Goal: Transaction & Acquisition: Obtain resource

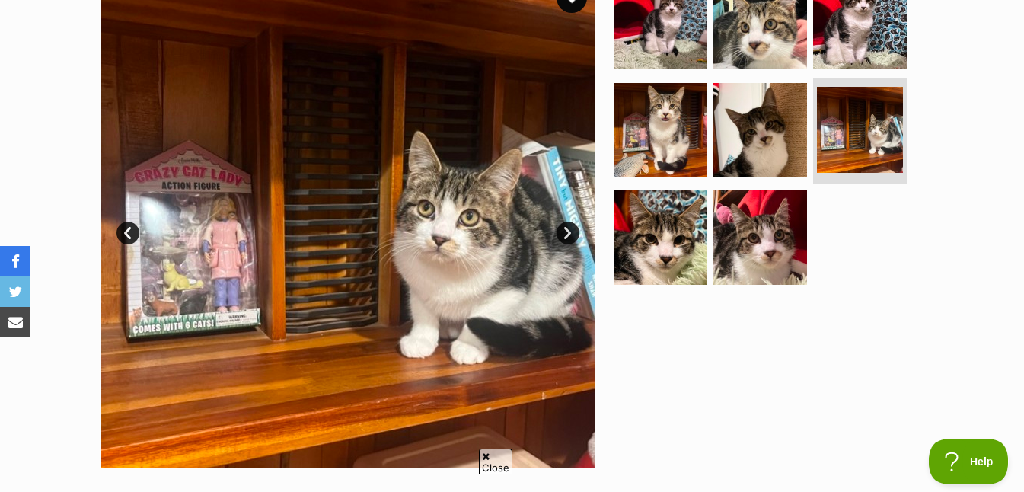
click at [570, 231] on link "Next" at bounding box center [568, 233] width 23 height 23
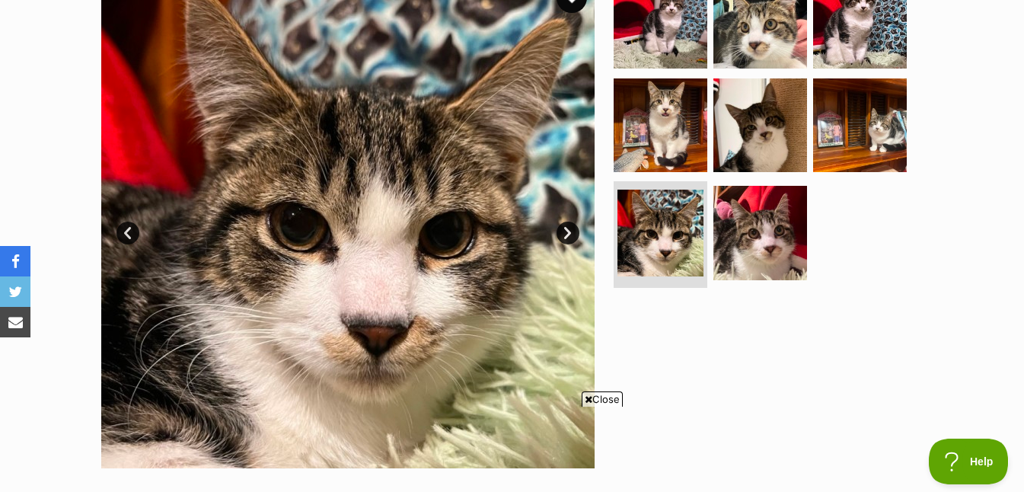
click at [570, 231] on link "Next" at bounding box center [568, 233] width 23 height 23
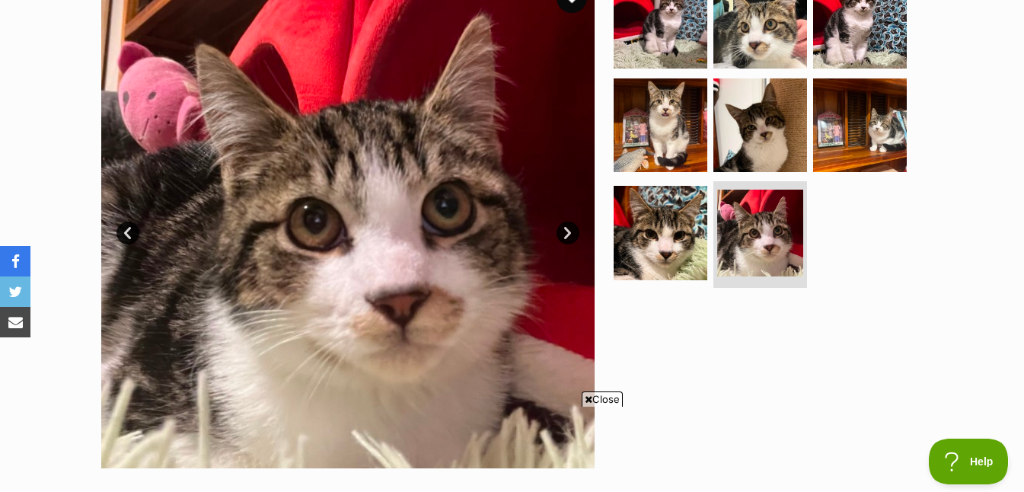
click at [570, 231] on link "Next" at bounding box center [568, 233] width 23 height 23
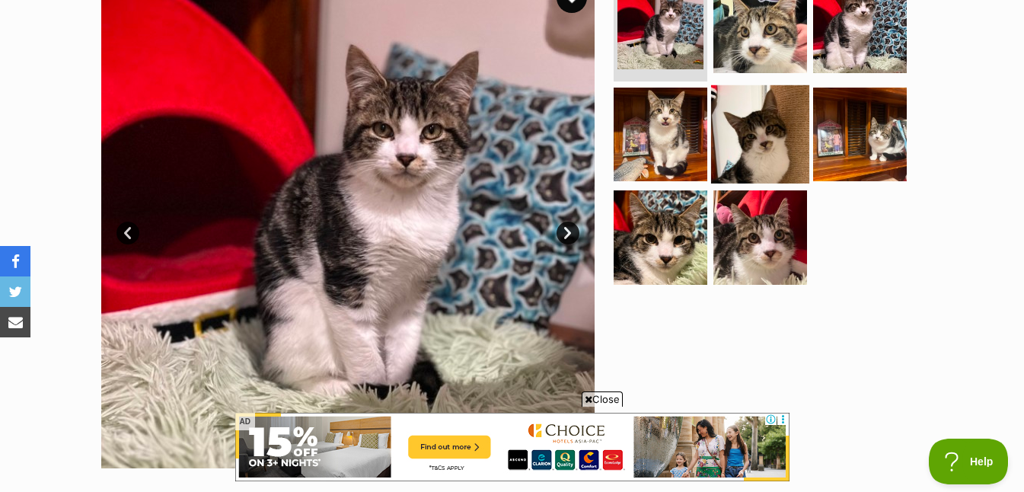
click at [760, 138] on img at bounding box center [760, 134] width 98 height 98
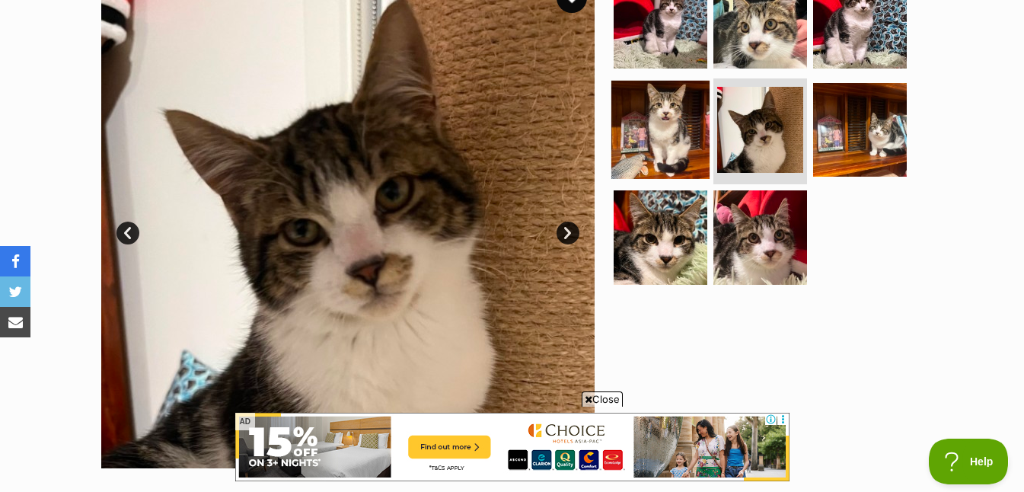
click at [637, 166] on img at bounding box center [660, 129] width 98 height 98
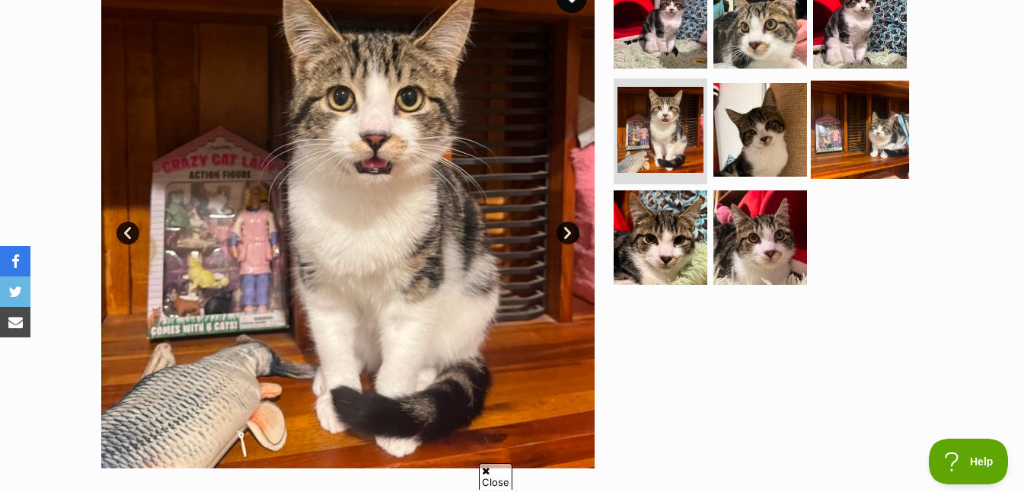
click at [873, 122] on img at bounding box center [860, 129] width 98 height 98
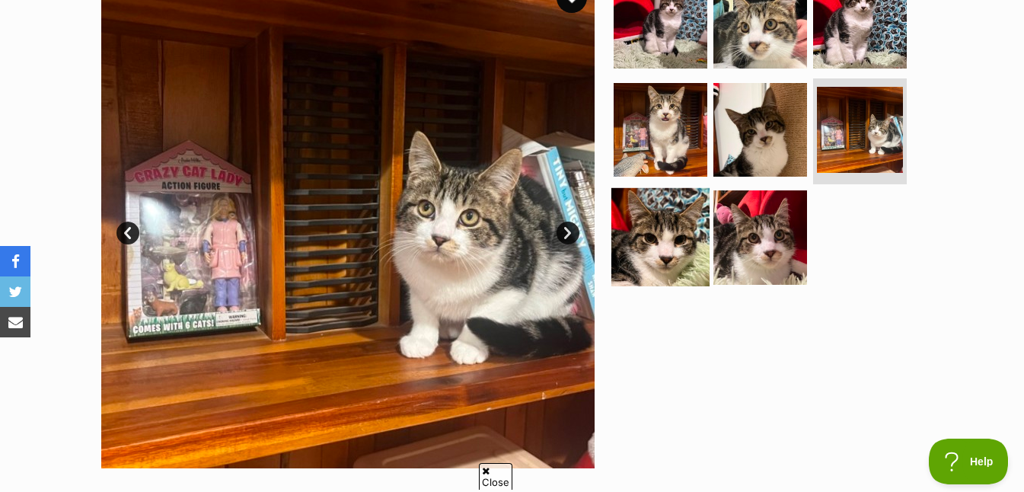
click at [664, 239] on img at bounding box center [660, 237] width 98 height 98
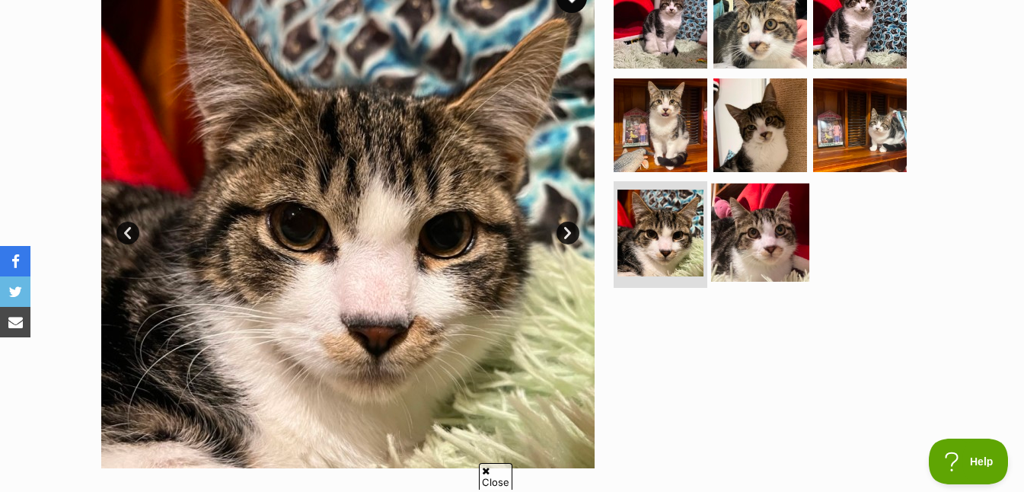
click at [750, 251] on img at bounding box center [760, 233] width 98 height 98
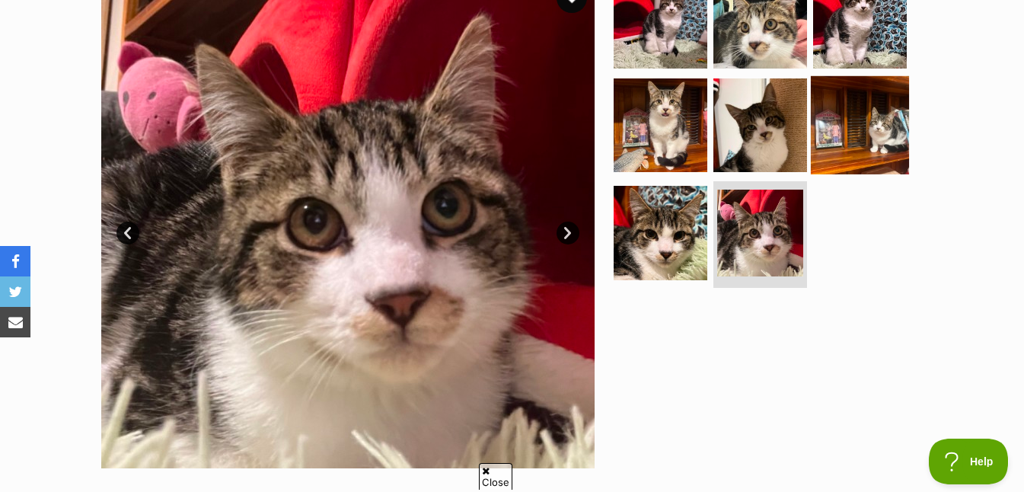
click at [885, 129] on img at bounding box center [860, 124] width 98 height 98
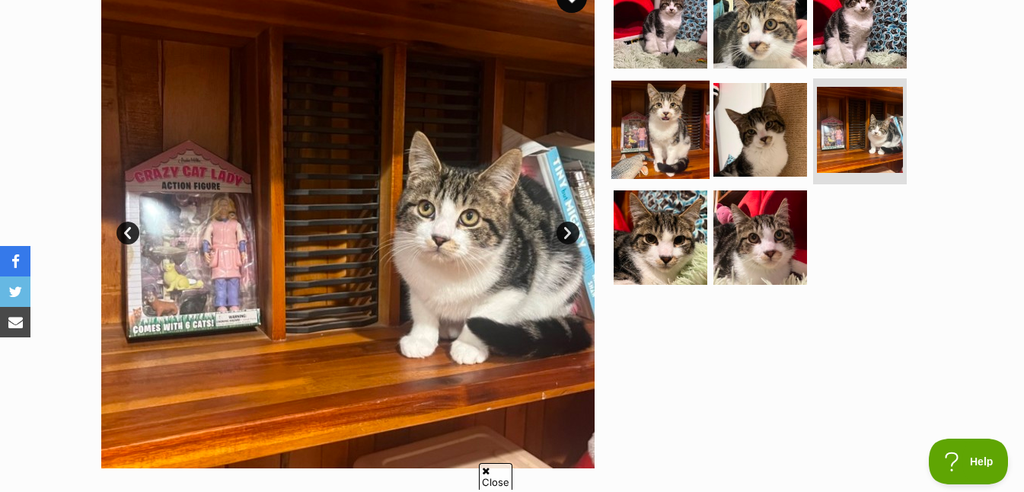
click at [667, 130] on img at bounding box center [660, 129] width 98 height 98
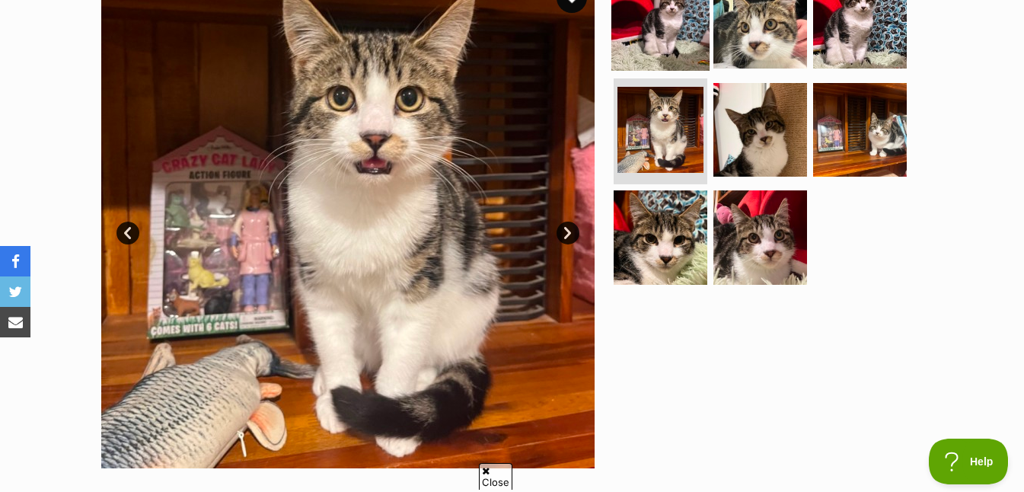
click at [691, 36] on img at bounding box center [660, 22] width 98 height 98
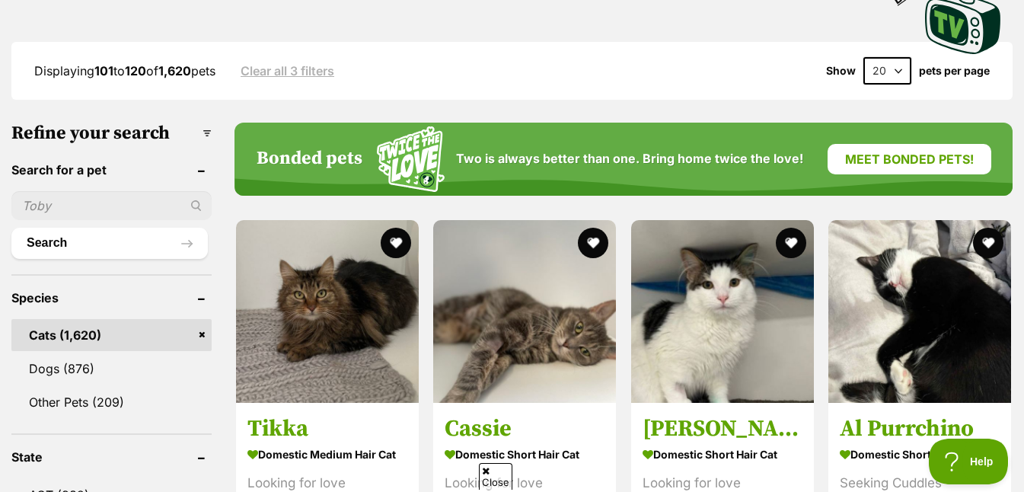
scroll to position [374, 0]
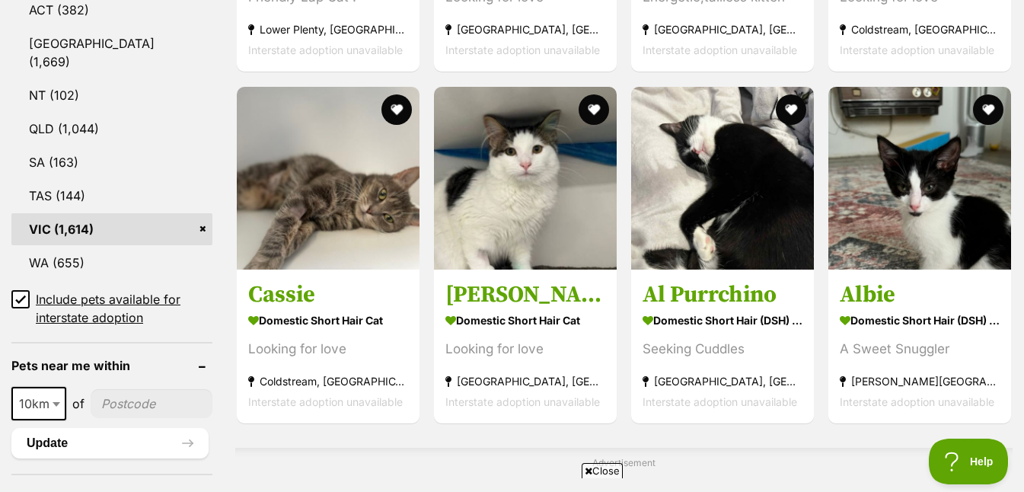
scroll to position [981, 0]
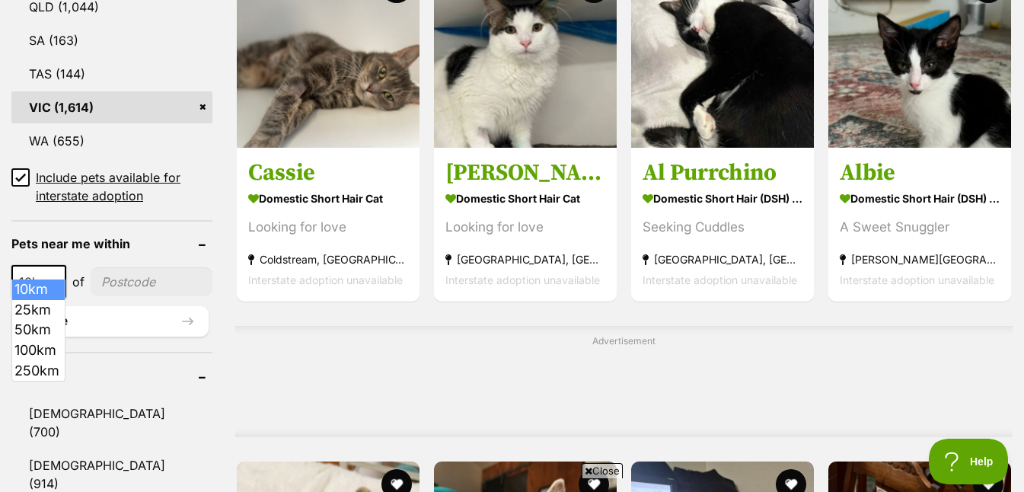
click at [55, 265] on span at bounding box center [57, 282] width 15 height 34
select select "25"
click at [165, 271] on input"] "postcode" at bounding box center [153, 281] width 120 height 29
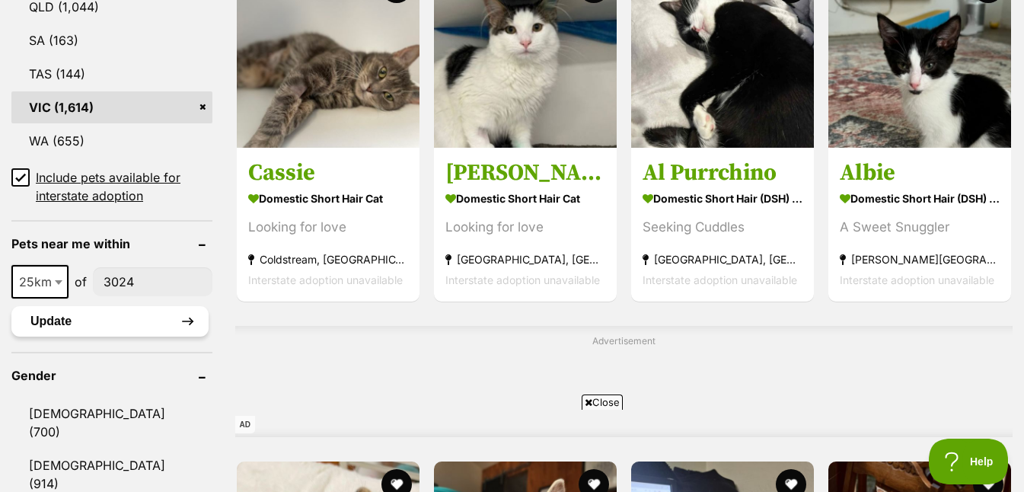
type input"] "3024"
click at [177, 306] on button "Update" at bounding box center [109, 321] width 197 height 30
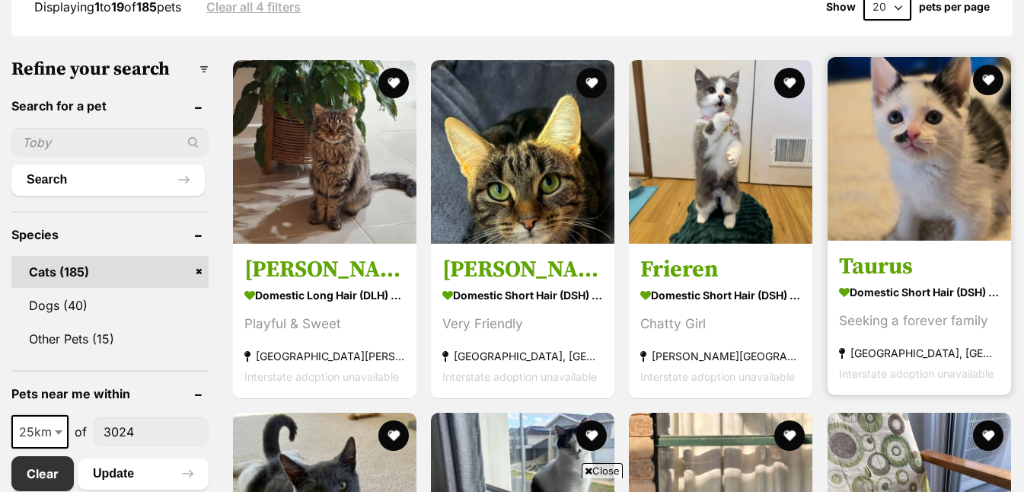
scroll to position [404, 0]
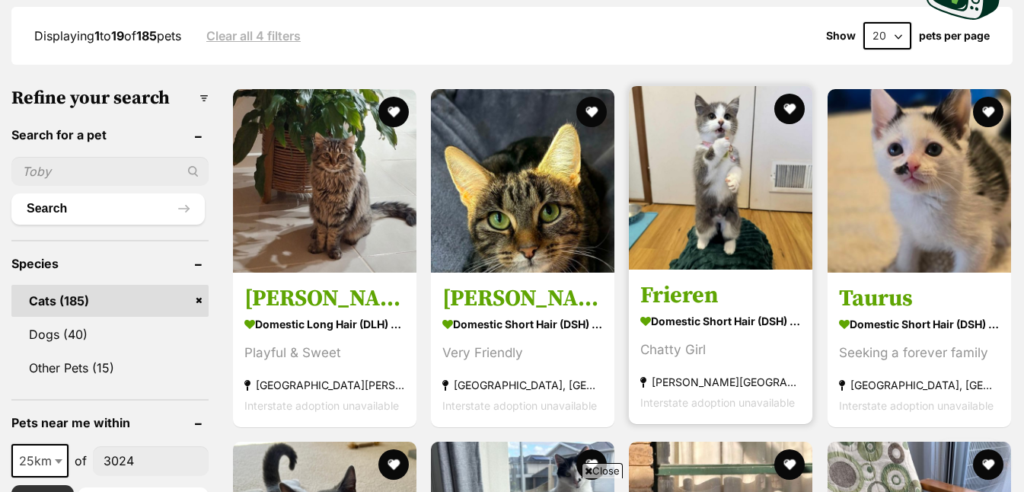
click at [742, 239] on img at bounding box center [721, 178] width 184 height 184
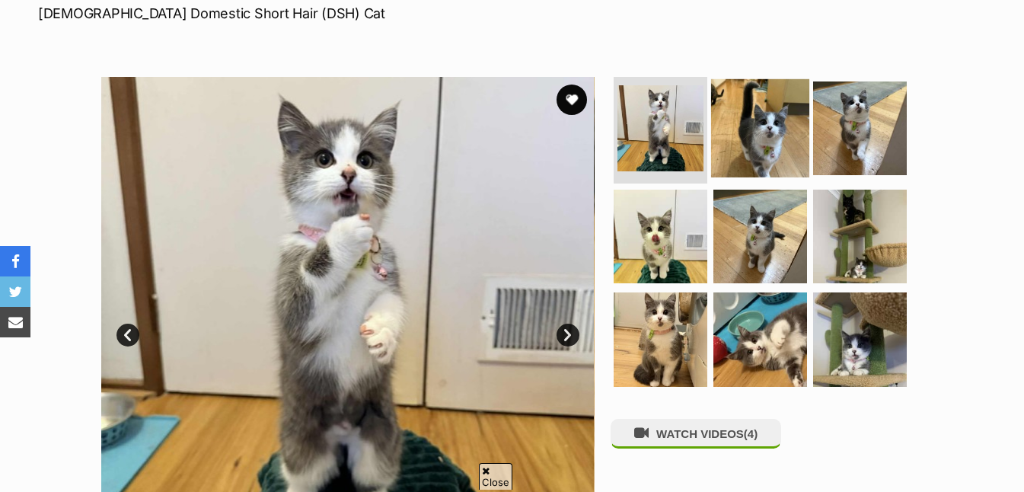
click at [762, 134] on img at bounding box center [760, 128] width 98 height 98
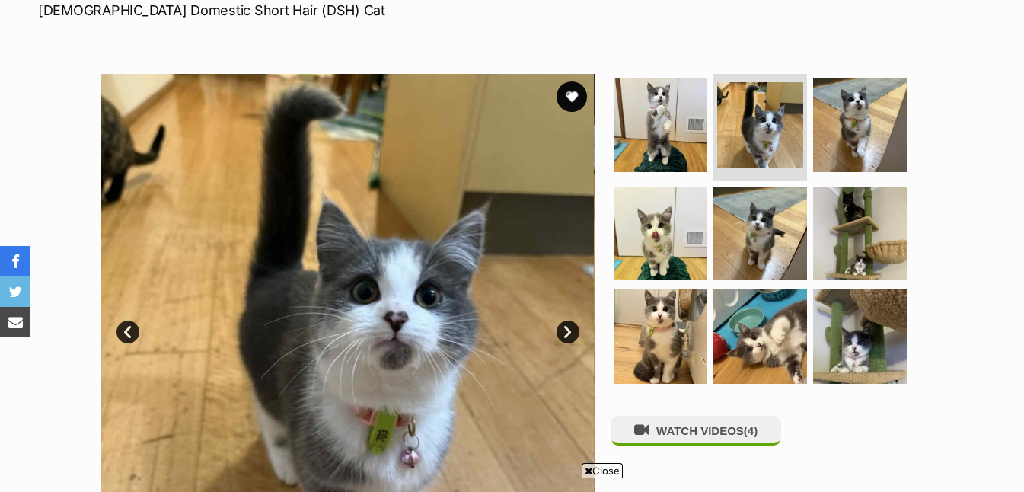
scroll to position [439, 0]
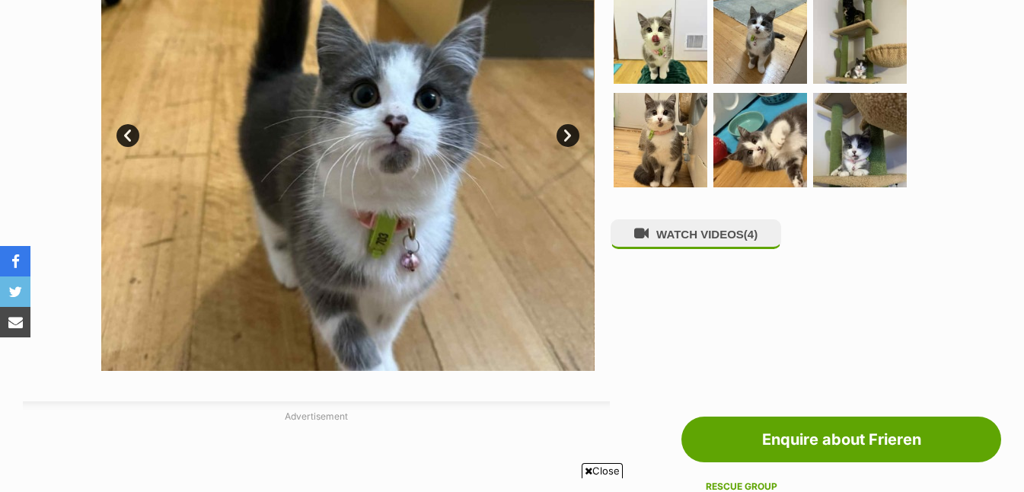
click at [569, 135] on link "Next" at bounding box center [568, 135] width 23 height 23
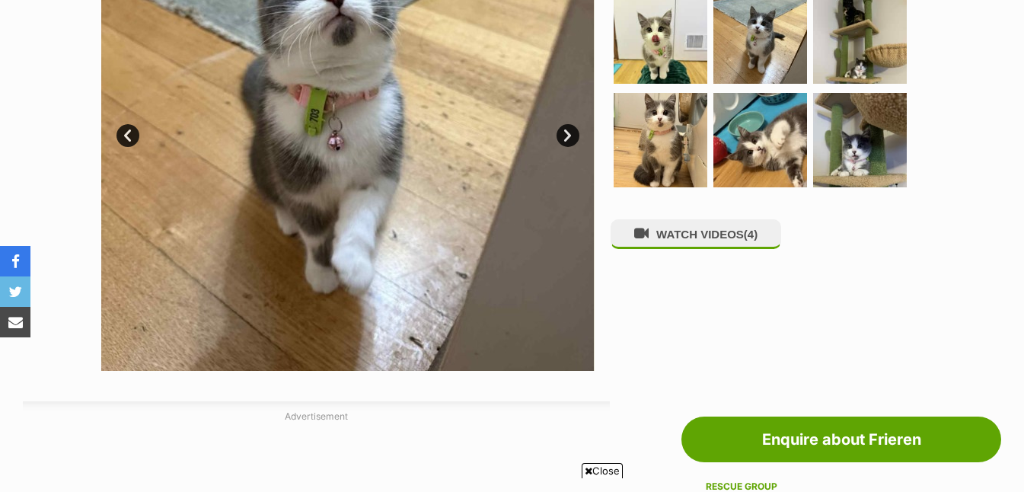
scroll to position [335, 0]
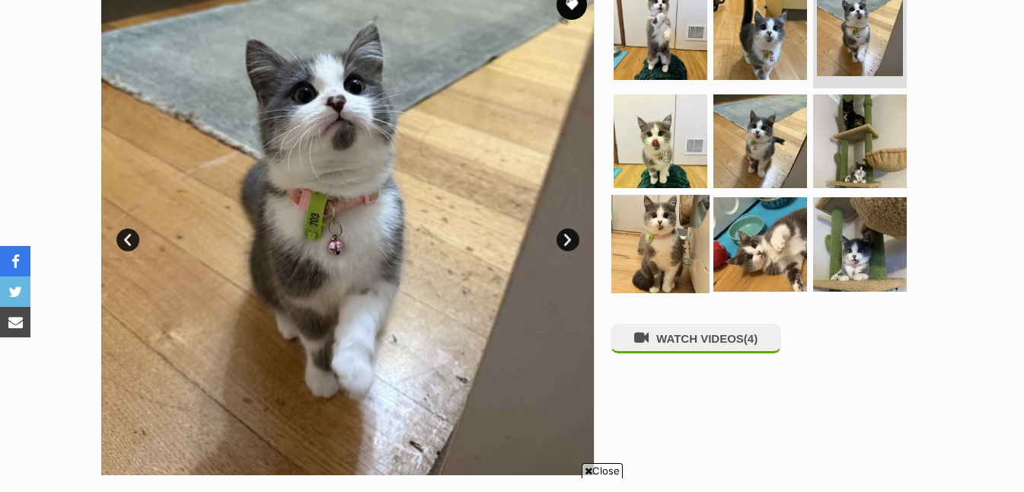
click at [650, 211] on img at bounding box center [660, 244] width 98 height 98
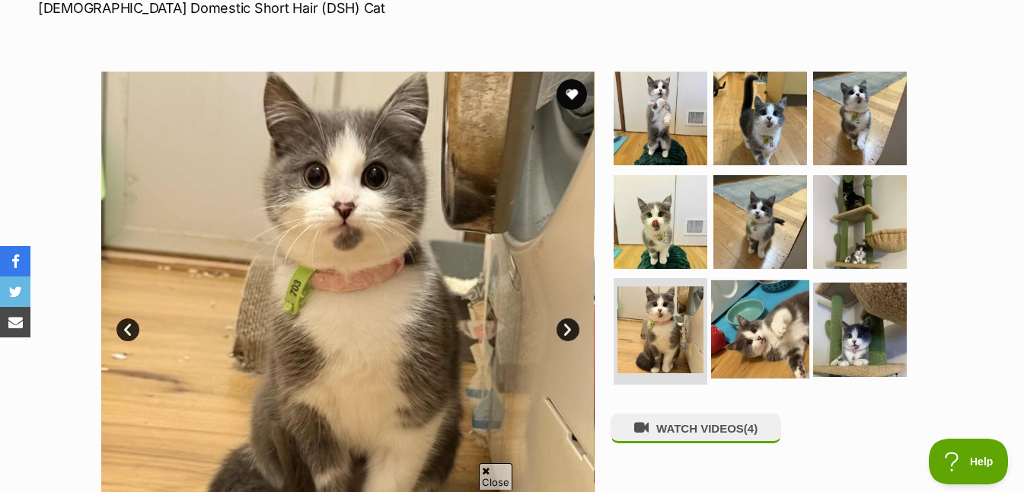
scroll to position [251, 0]
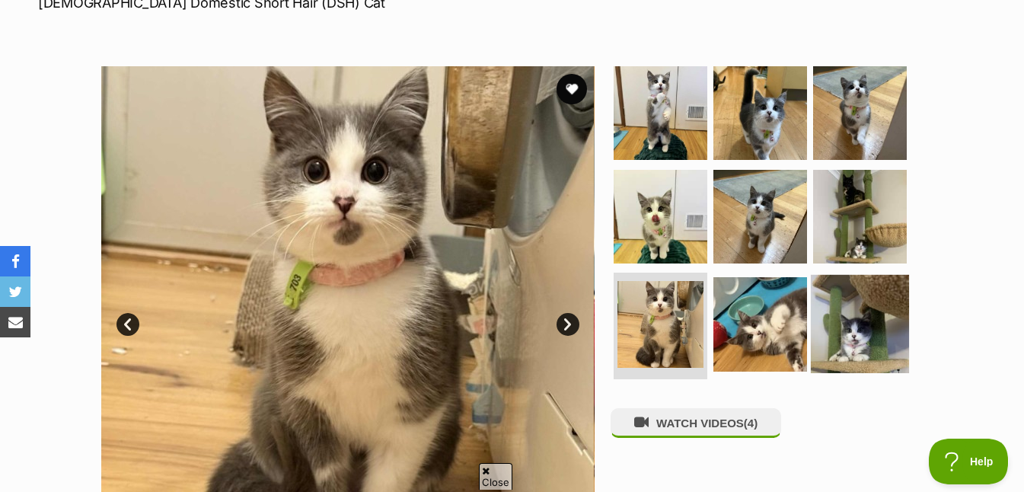
click at [881, 330] on img at bounding box center [860, 324] width 98 height 98
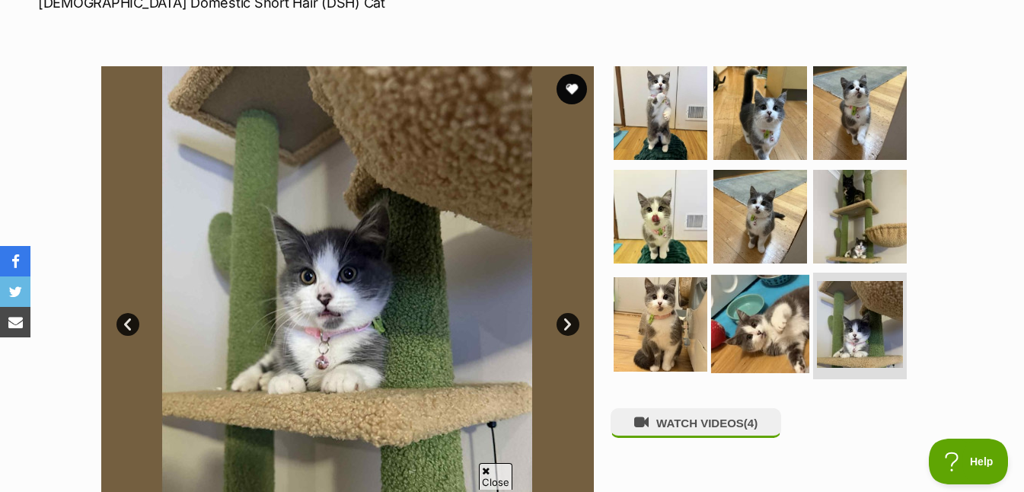
click at [763, 340] on img at bounding box center [760, 324] width 98 height 98
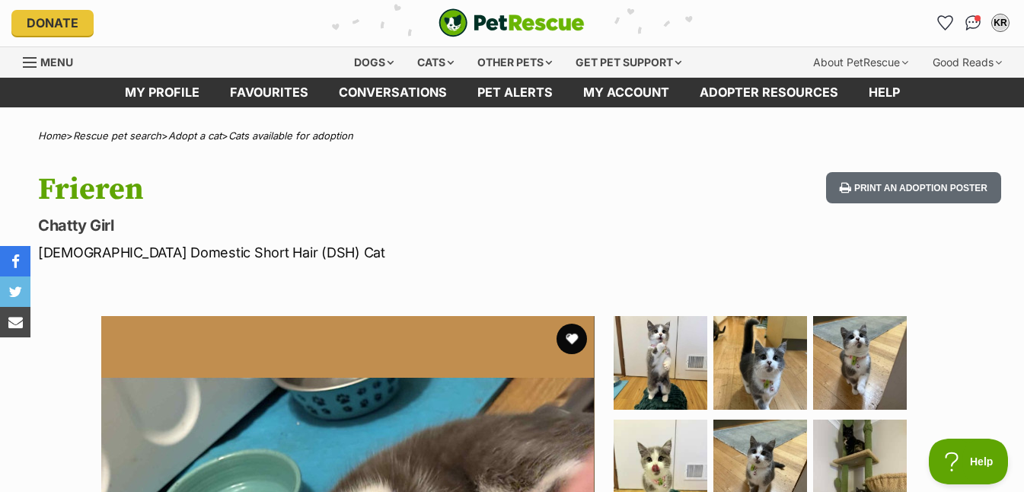
scroll to position [0, 0]
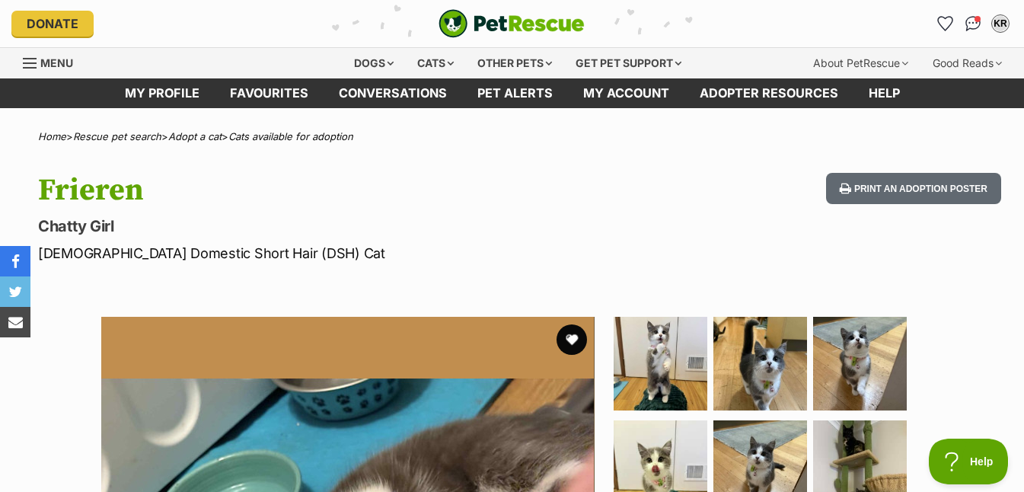
click at [517, 214] on hgroup "Frieren Chatty Girl Female Domestic Short Hair (DSH) Cat" at bounding box center [331, 218] width 587 height 91
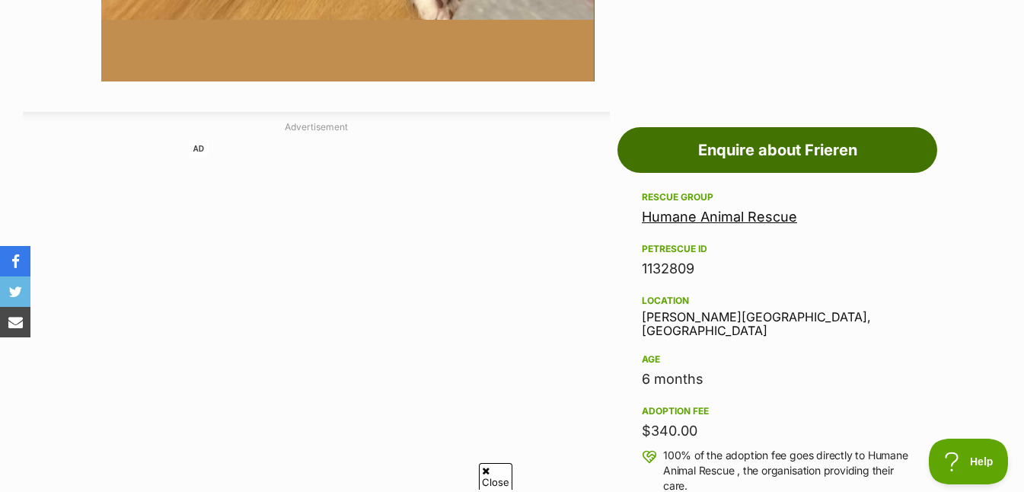
scroll to position [708, 0]
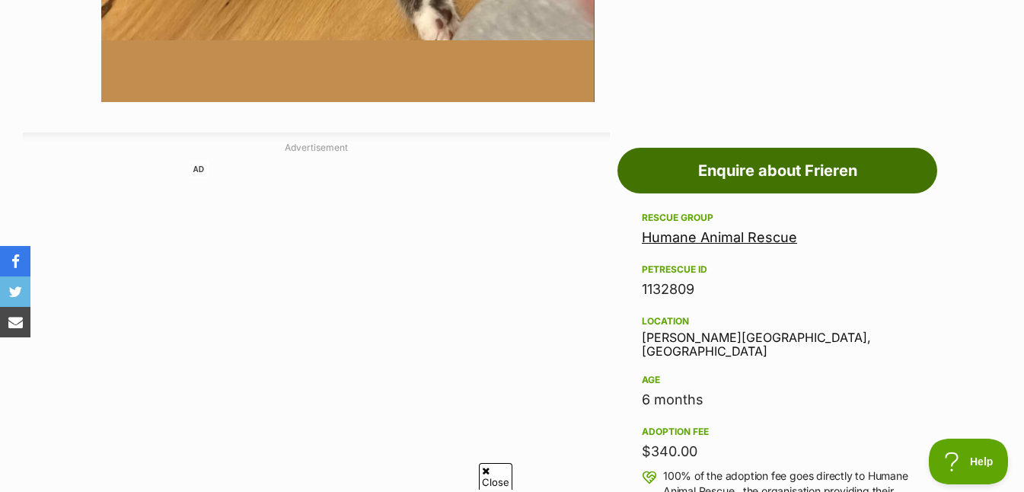
click at [741, 168] on link "Enquire about Frieren" at bounding box center [778, 171] width 320 height 46
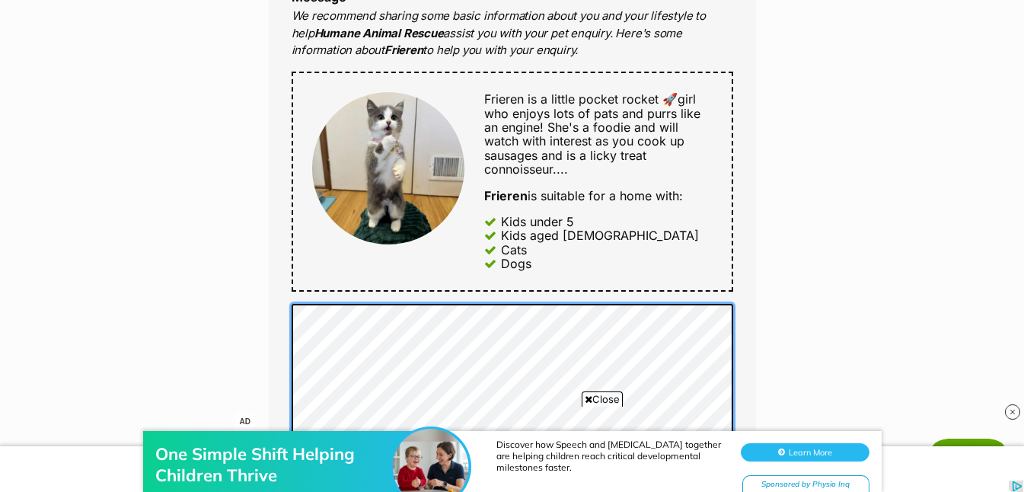
scroll to position [757, 0]
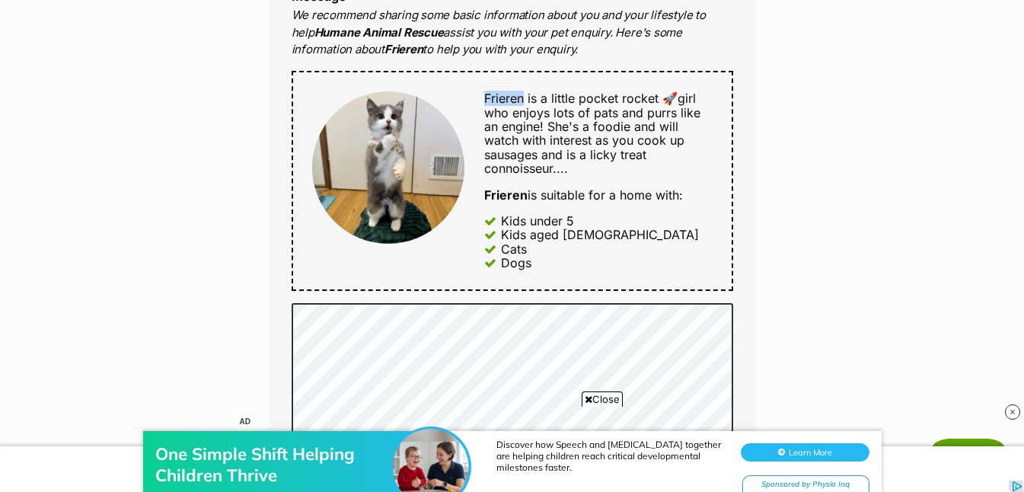
drag, startPoint x: 484, startPoint y: 98, endPoint x: 525, endPoint y: 97, distance: 40.4
click at [525, 97] on span "Frieren is a little pocket rocket 🚀girl who enjoys lots of pats and purrs like …" at bounding box center [592, 112] width 216 height 43
copy span "Frieren"
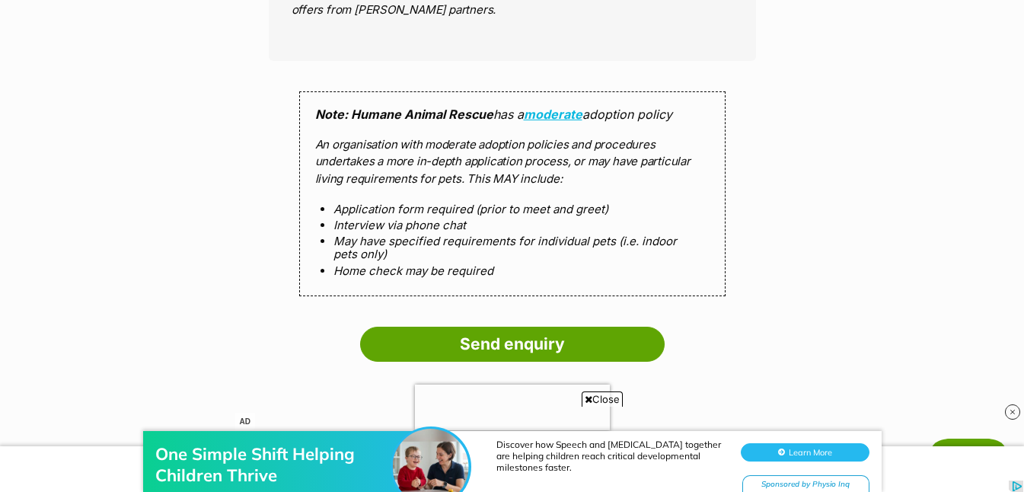
scroll to position [1435, 0]
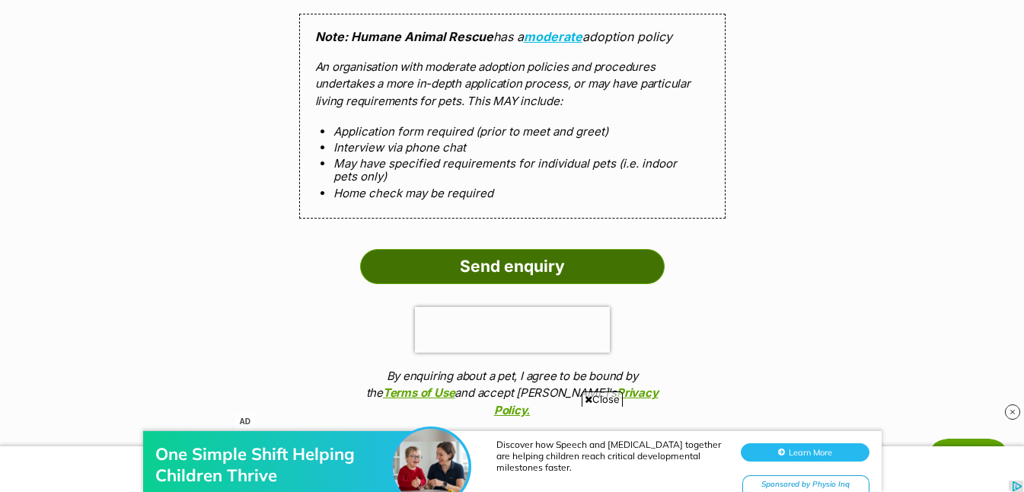
click at [538, 271] on input "Send enquiry" at bounding box center [512, 266] width 305 height 35
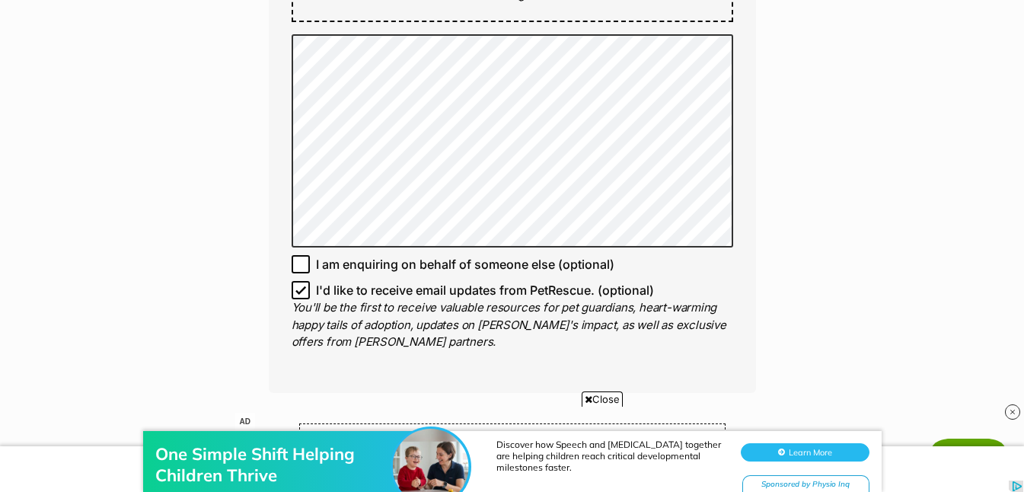
scroll to position [1025, 0]
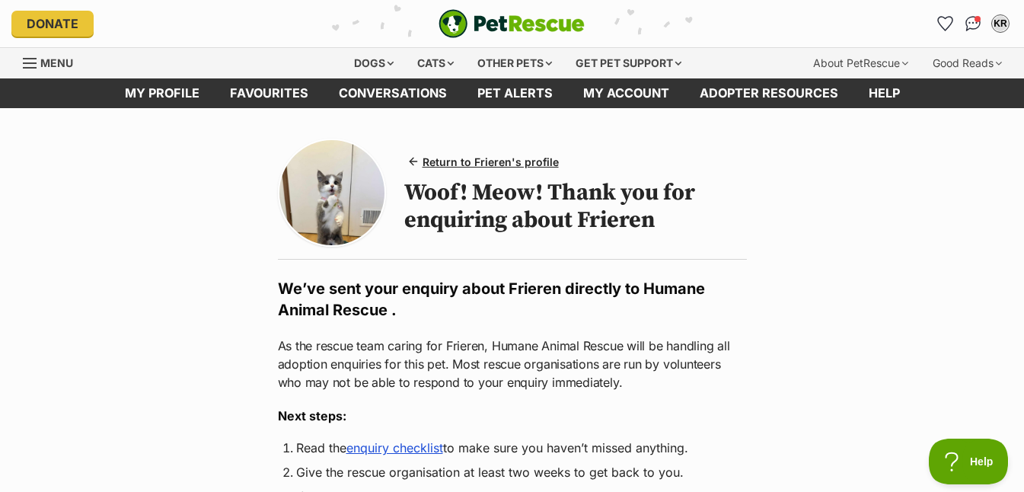
click at [357, 190] on img at bounding box center [331, 192] width 105 height 105
click at [466, 163] on span "Return to Frieren's profile" at bounding box center [491, 162] width 136 height 16
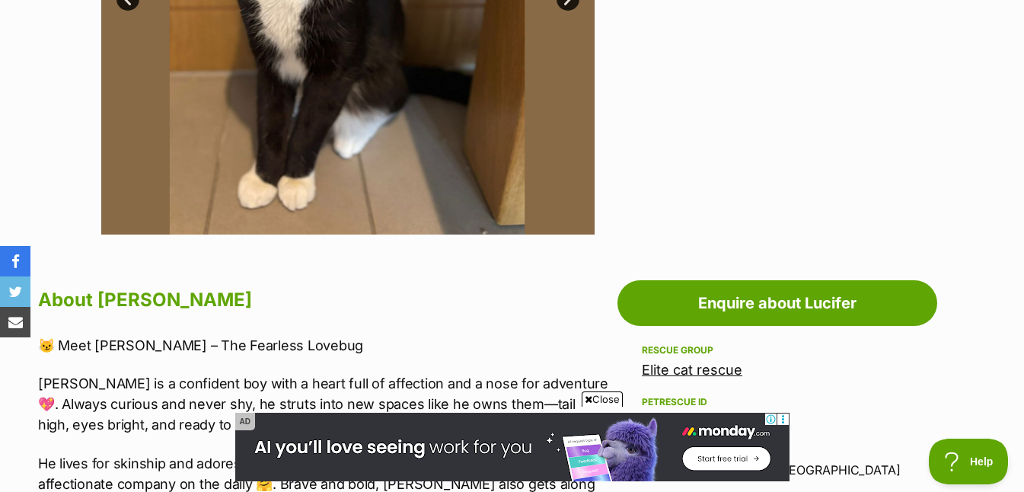
scroll to position [91, 0]
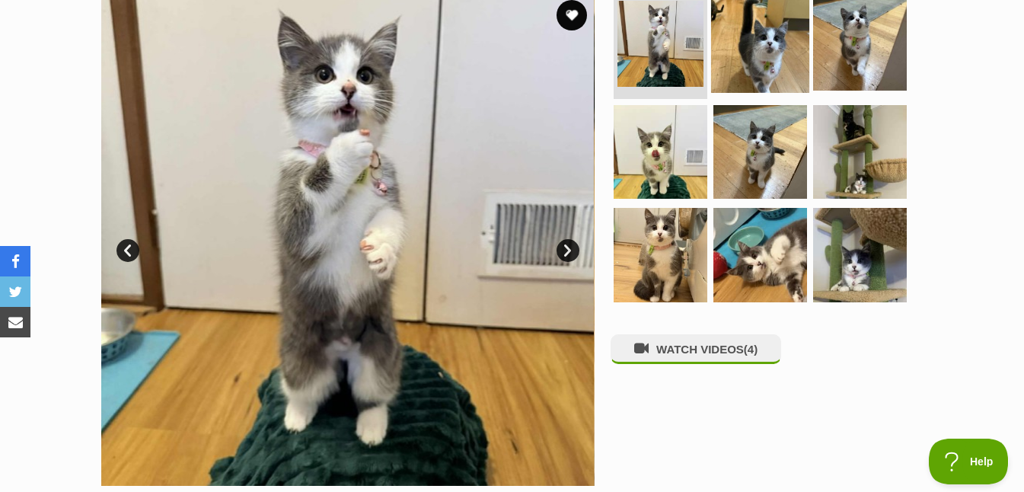
click at [760, 65] on img at bounding box center [760, 44] width 98 height 98
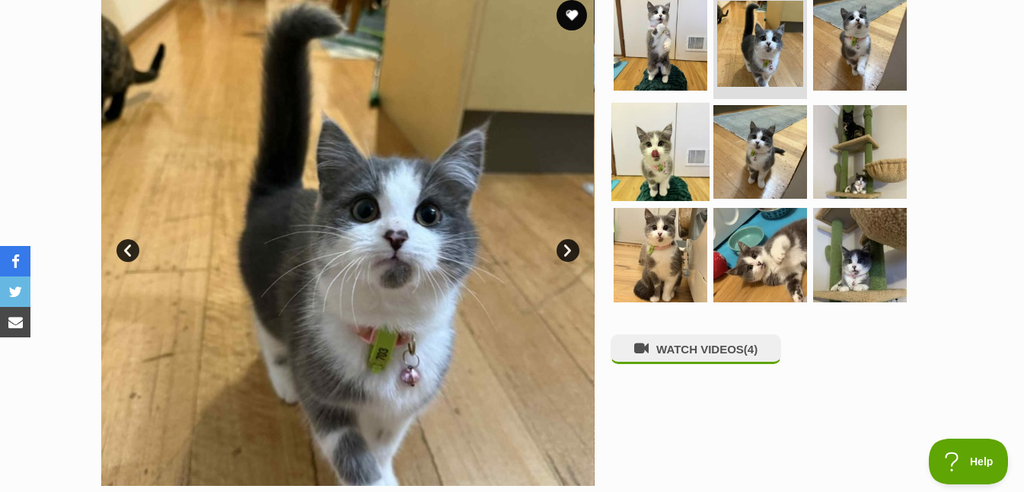
click at [674, 156] on img at bounding box center [660, 151] width 98 height 98
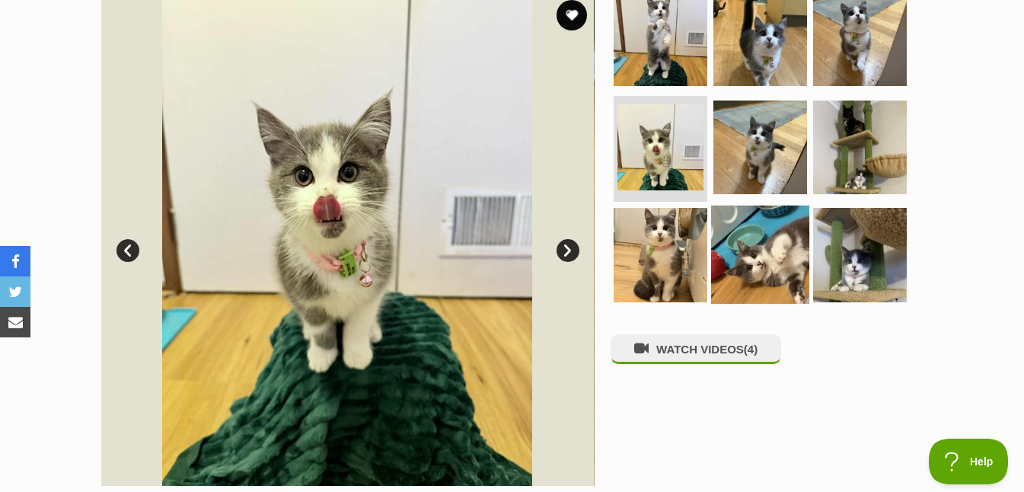
click at [773, 250] on img at bounding box center [760, 255] width 98 height 98
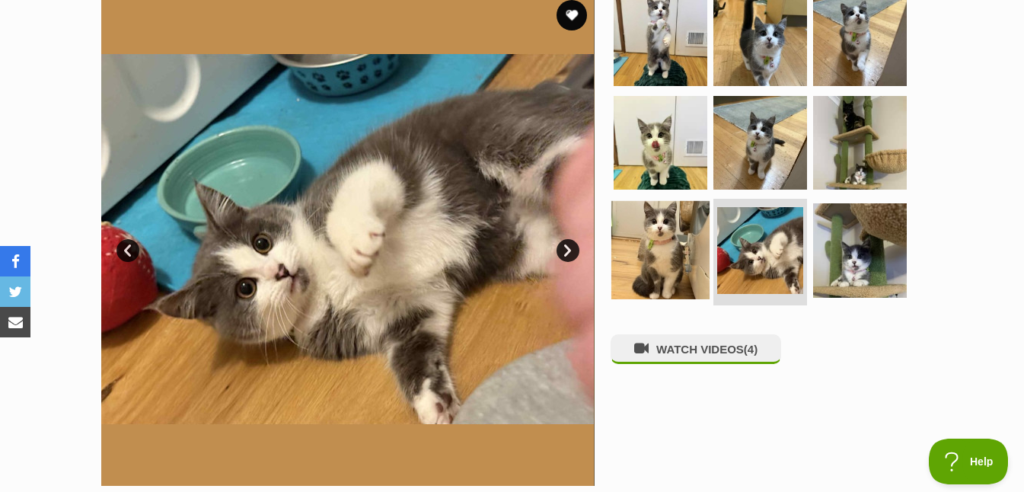
click at [641, 232] on img at bounding box center [660, 250] width 98 height 98
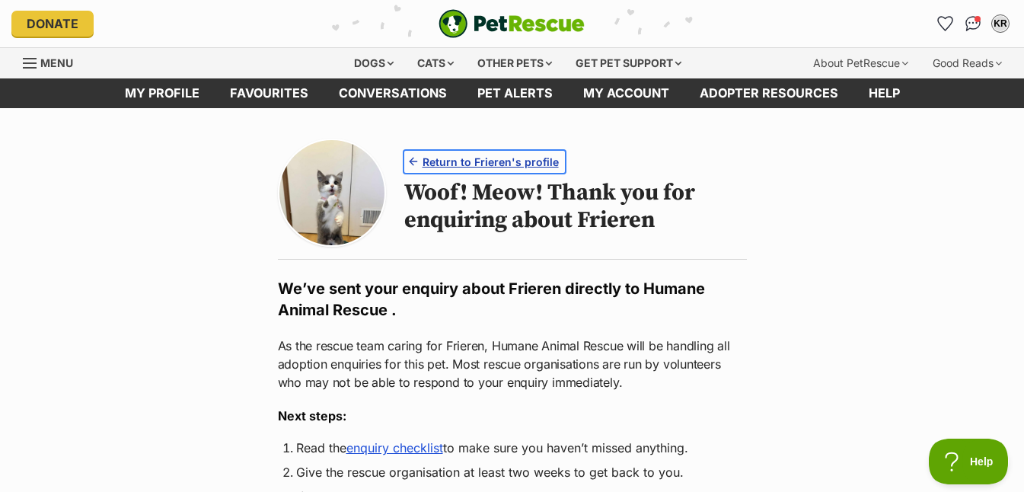
click at [444, 162] on span "Return to Frieren's profile" at bounding box center [491, 162] width 136 height 16
click at [447, 161] on span "Return to Frieren's profile" at bounding box center [491, 162] width 136 height 16
click at [468, 163] on span "Return to Frieren's profile" at bounding box center [491, 162] width 136 height 16
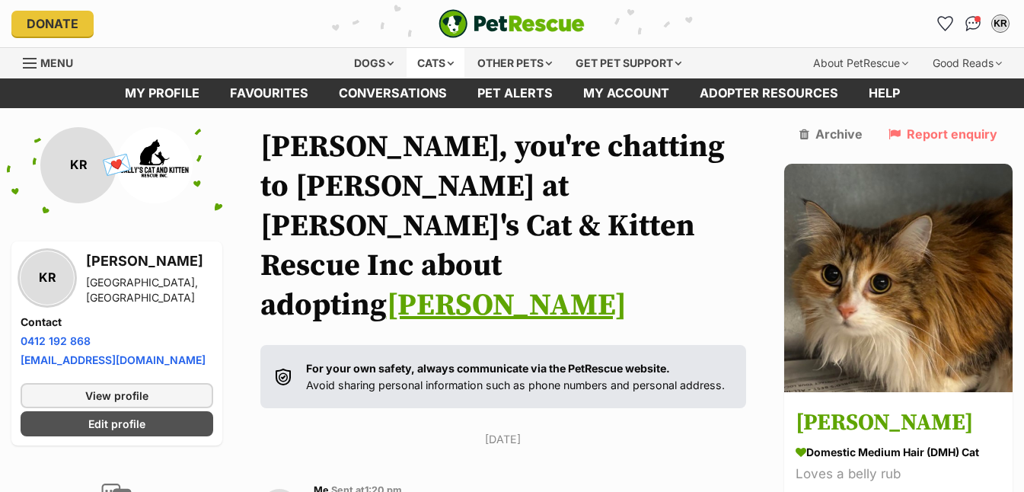
click at [429, 69] on div "Cats" at bounding box center [436, 63] width 58 height 30
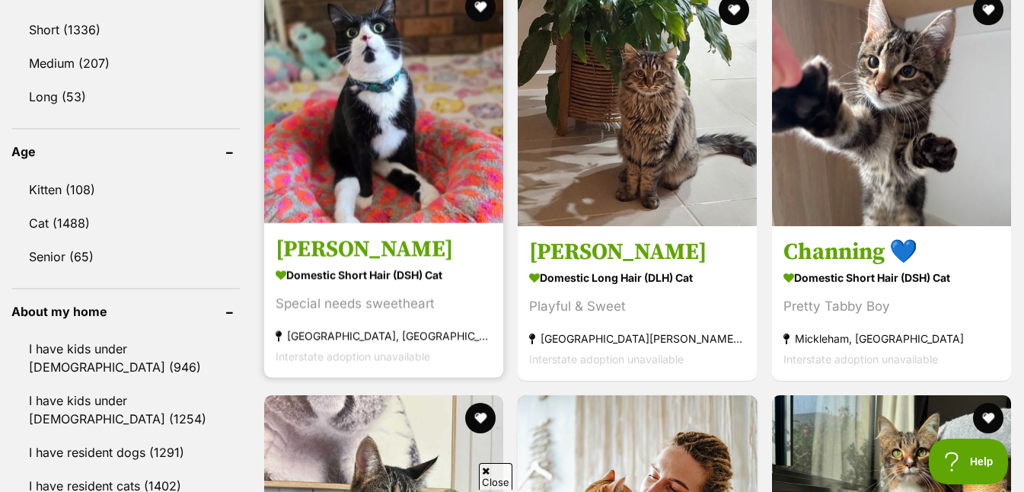
scroll to position [1471, 0]
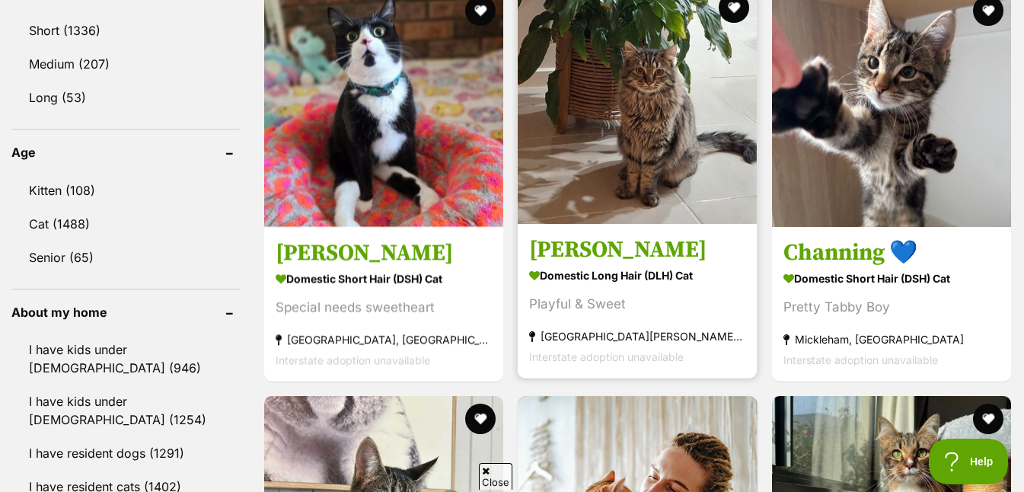
click at [643, 193] on img at bounding box center [637, 104] width 239 height 239
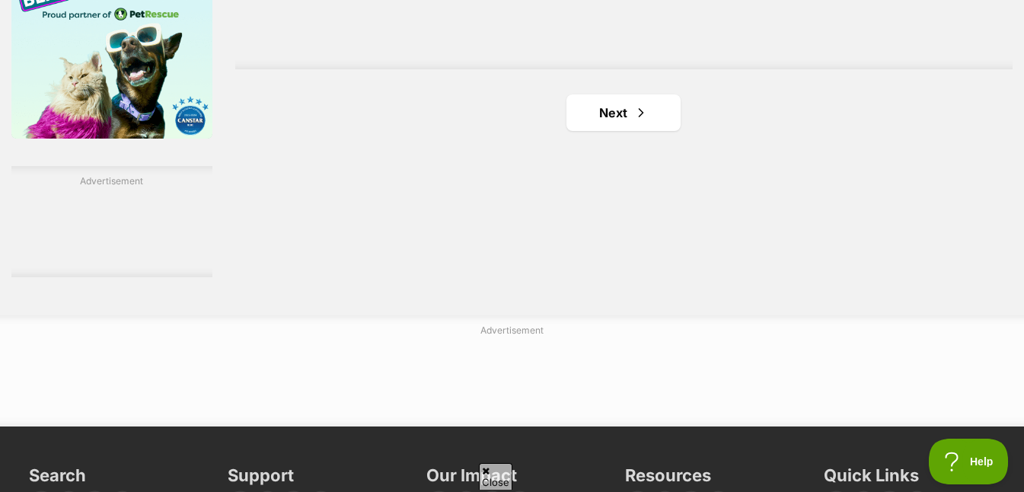
scroll to position [2605, 0]
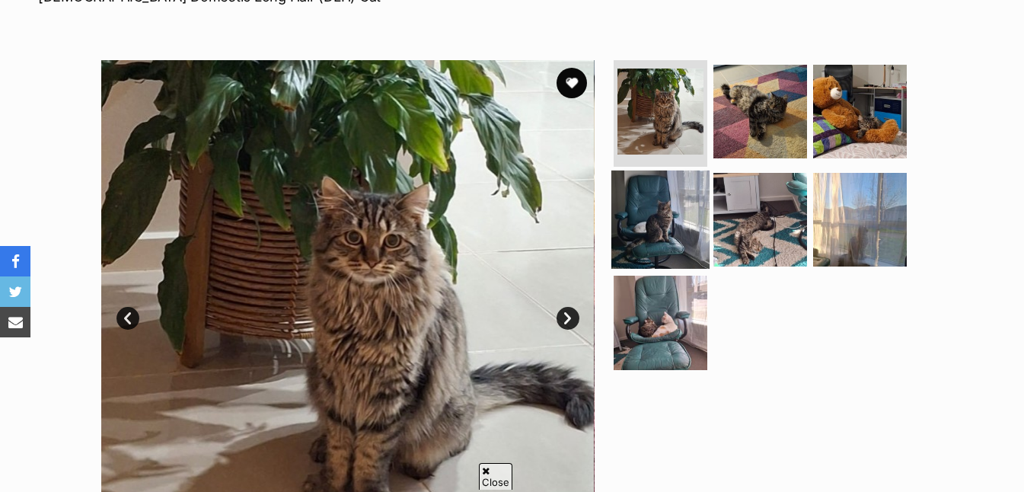
click at [674, 219] on img at bounding box center [660, 219] width 98 height 98
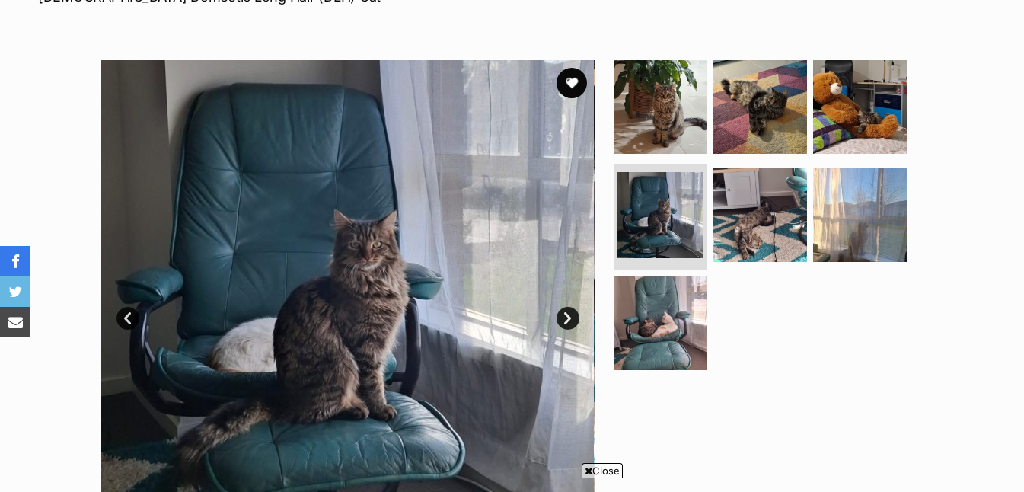
click at [566, 321] on link "Next" at bounding box center [568, 318] width 23 height 23
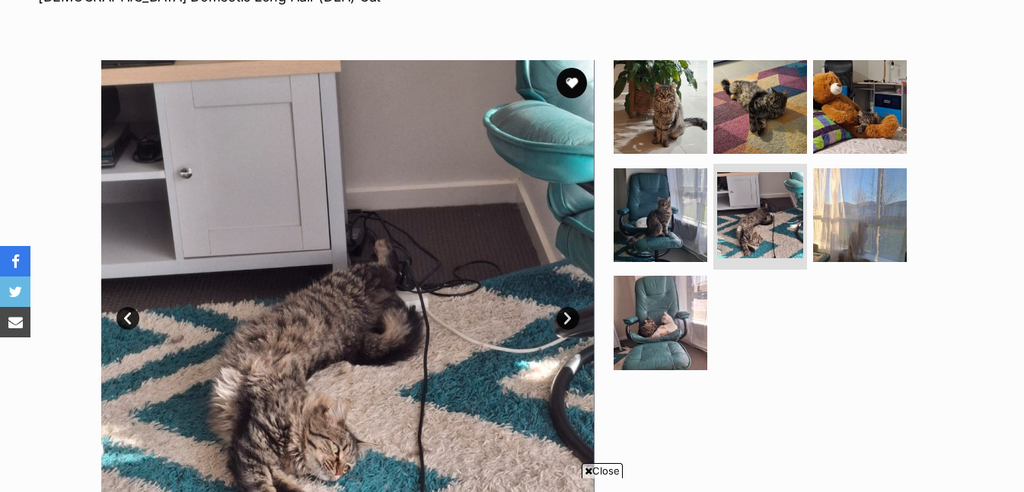
click at [565, 321] on link "Next" at bounding box center [568, 318] width 23 height 23
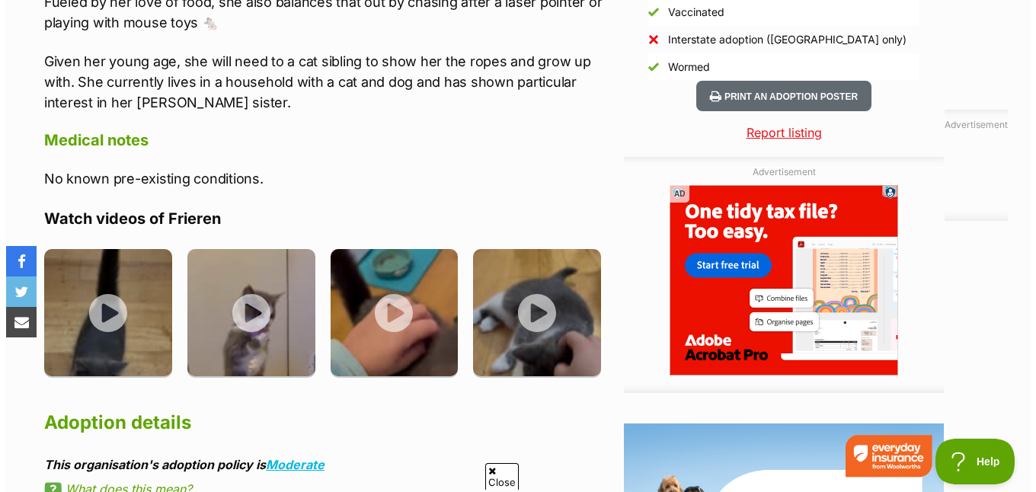
scroll to position [1533, 0]
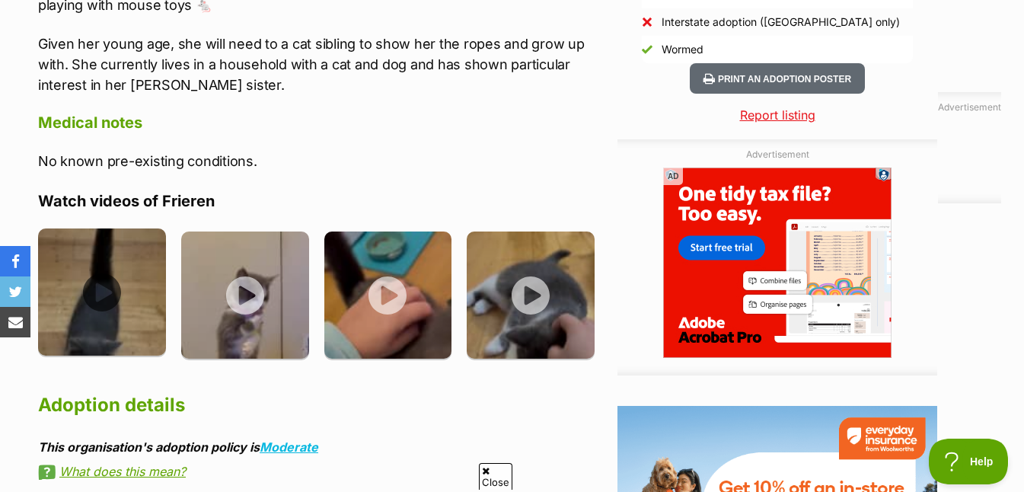
click at [99, 295] on img at bounding box center [102, 292] width 128 height 128
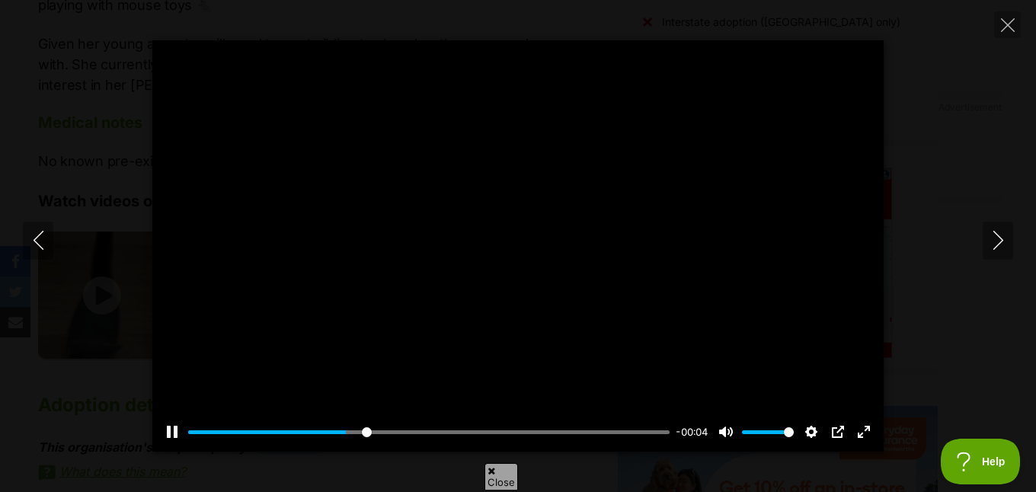
scroll to position [1034, 0]
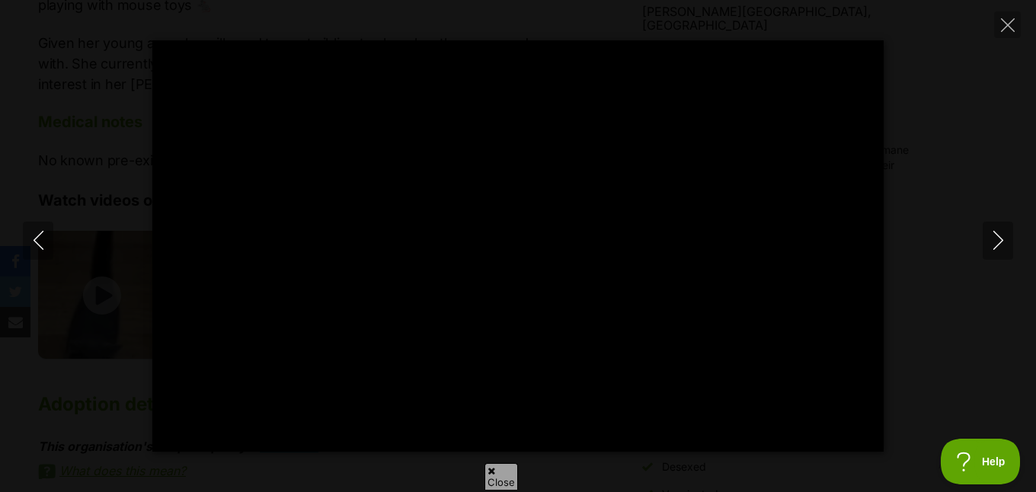
type input "100"
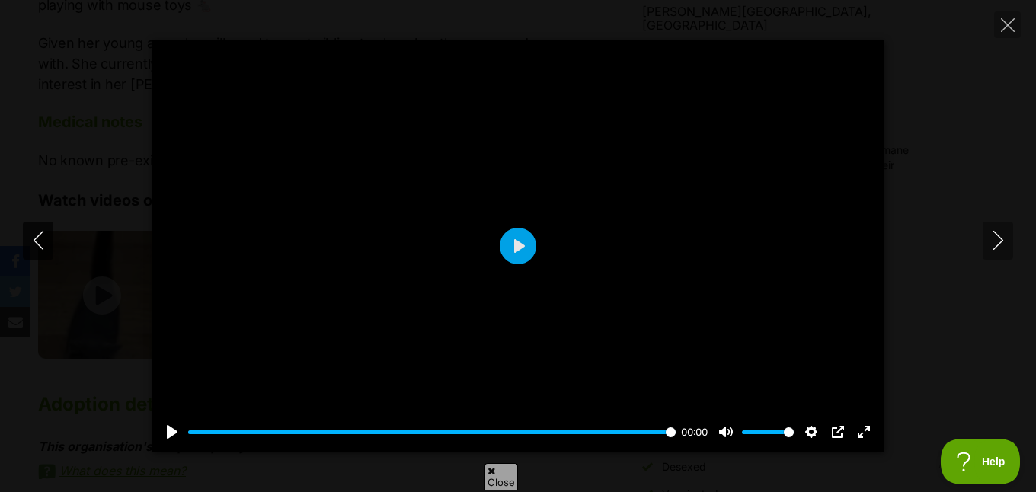
click at [40, 244] on icon "Previous" at bounding box center [38, 240] width 19 height 19
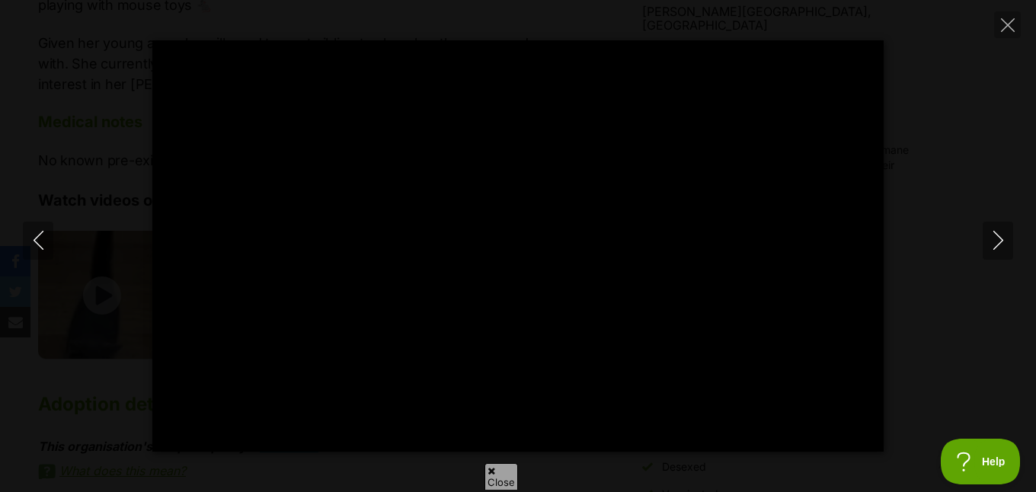
scroll to position [0, 0]
type input "100"
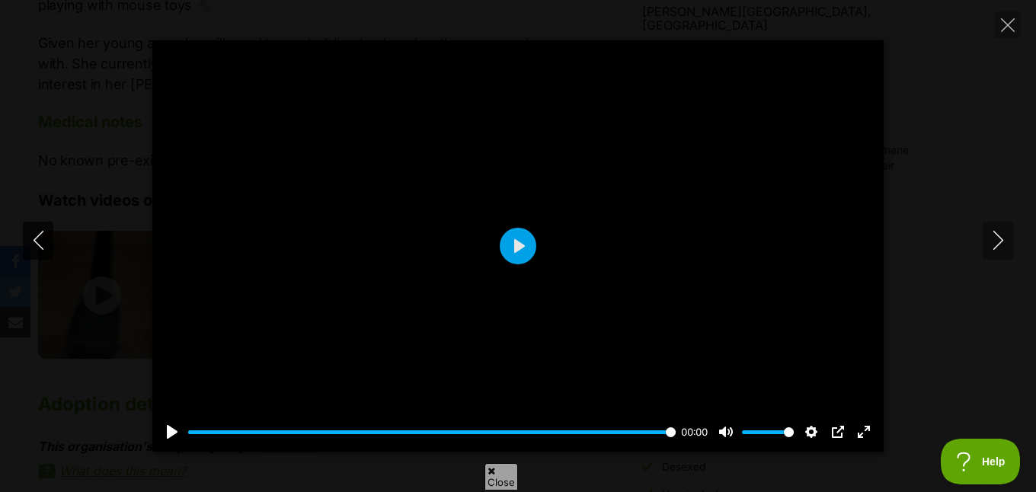
click at [31, 240] on icon "Previous" at bounding box center [38, 240] width 19 height 19
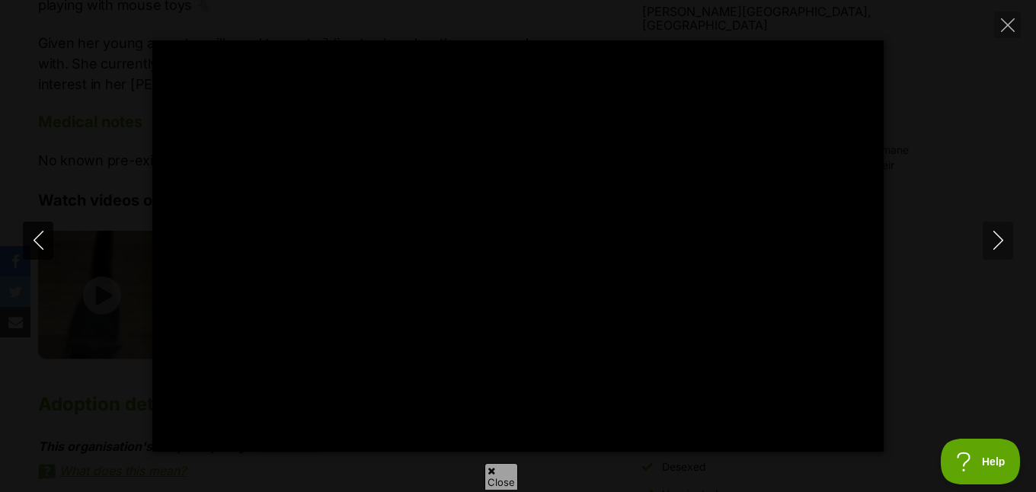
type input "100"
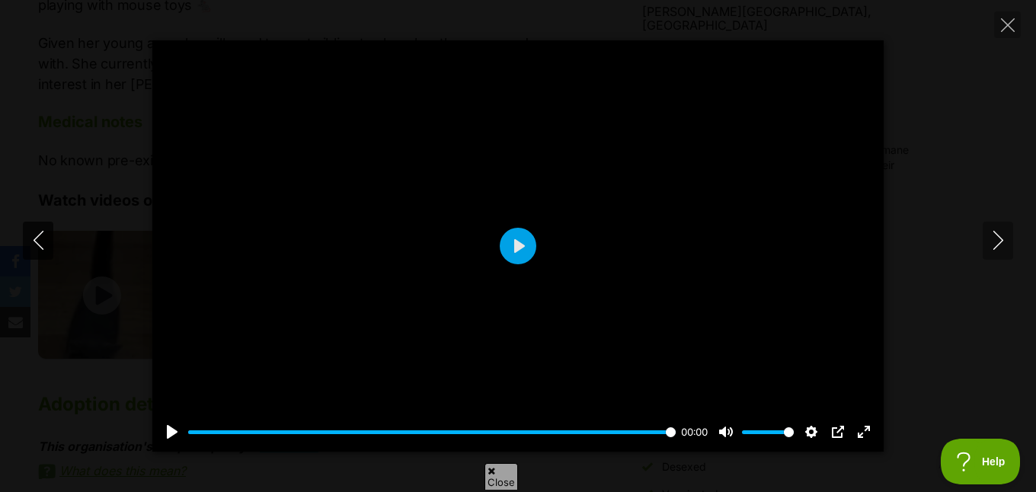
click at [36, 241] on icon "Previous" at bounding box center [38, 240] width 19 height 19
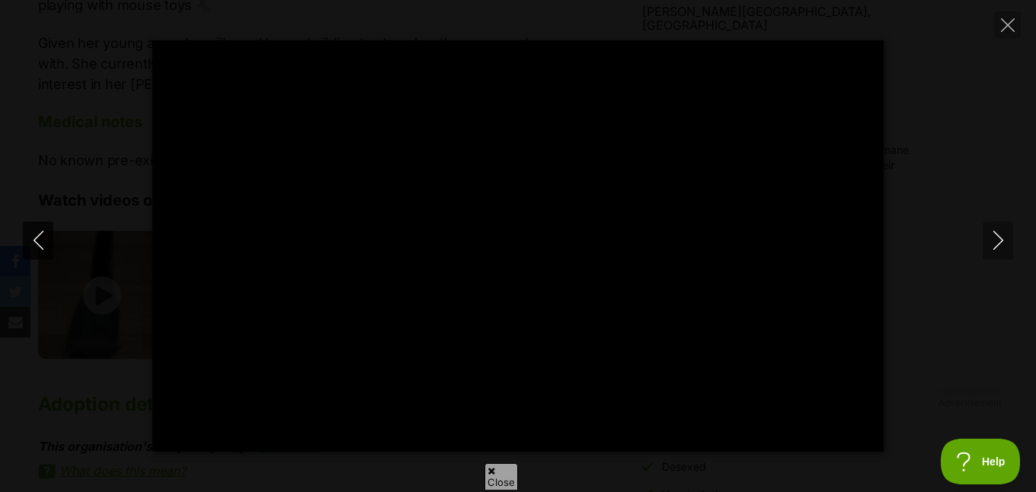
type input "100"
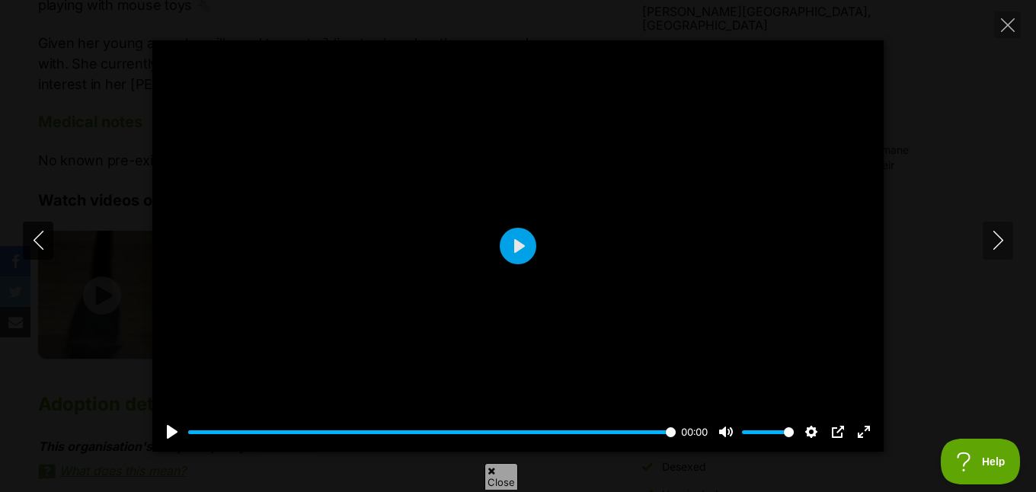
click at [38, 236] on icon "Previous" at bounding box center [38, 240] width 19 height 19
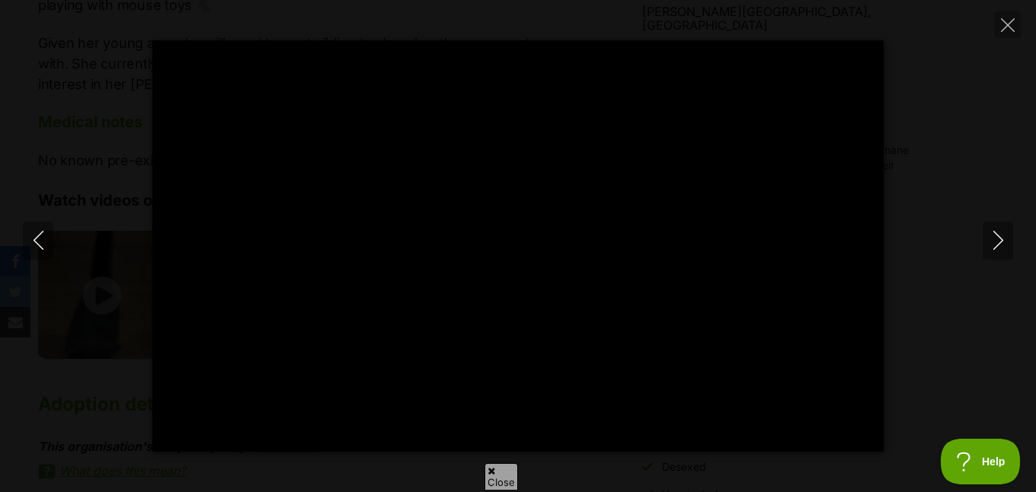
type input "58.7"
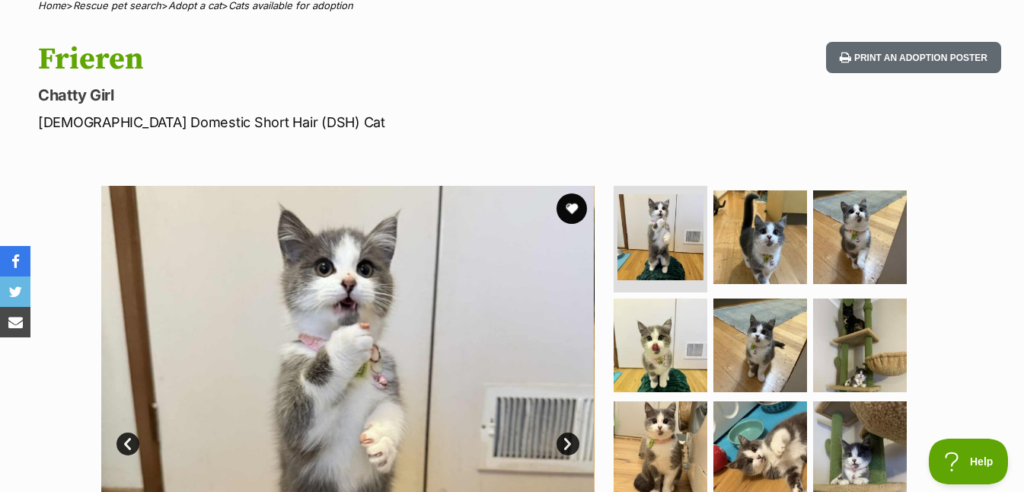
scroll to position [187, 0]
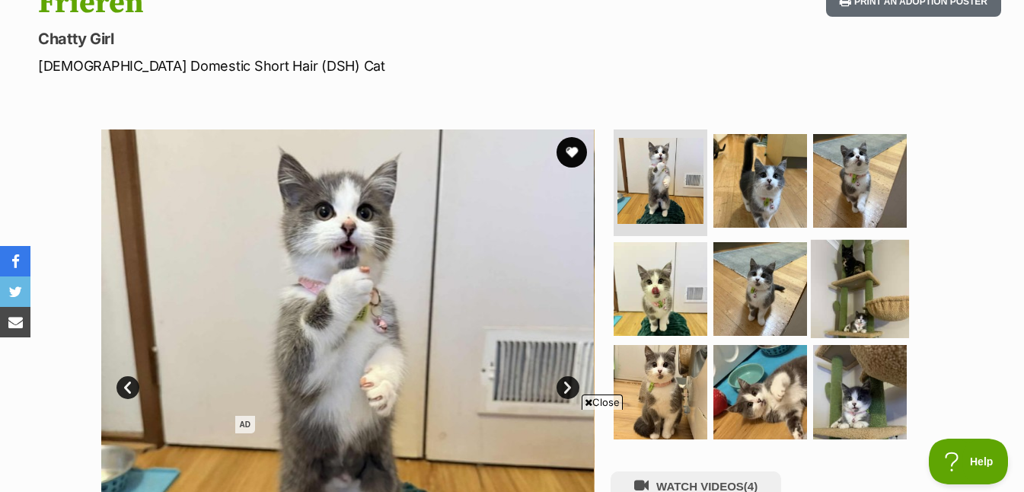
click at [881, 321] on img at bounding box center [860, 288] width 98 height 98
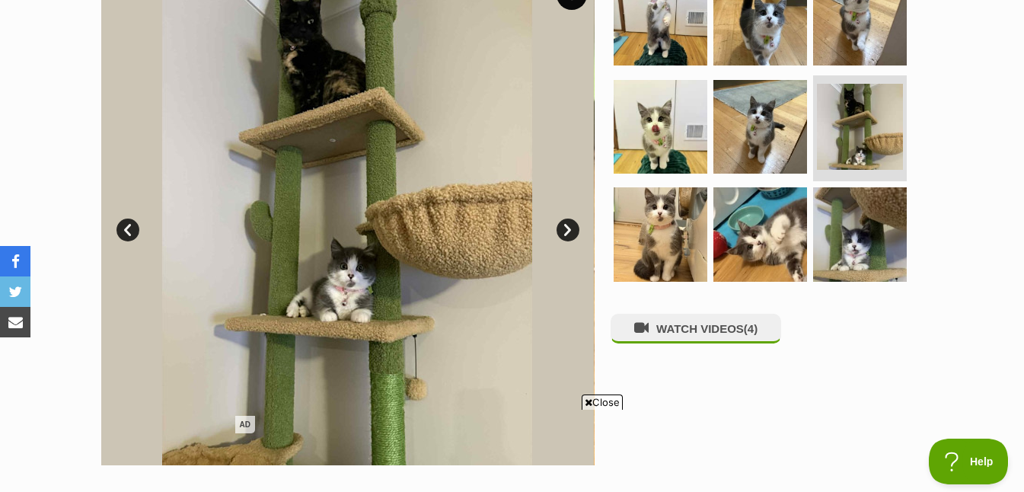
scroll to position [337, 0]
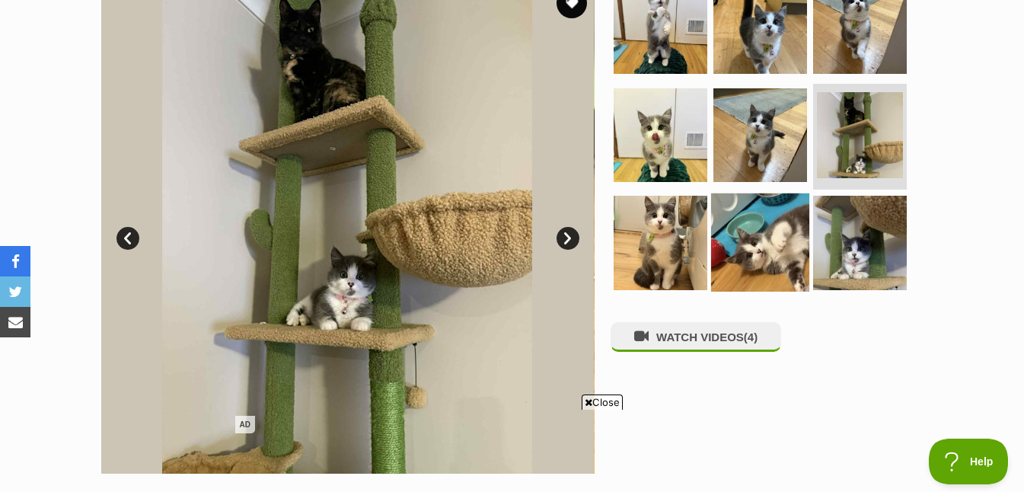
click at [762, 264] on img at bounding box center [760, 242] width 98 height 98
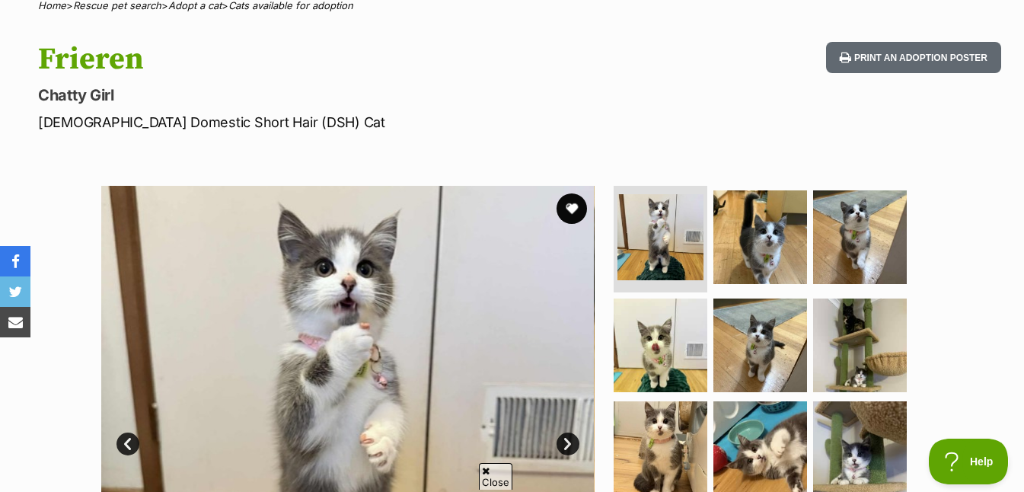
scroll to position [120, 0]
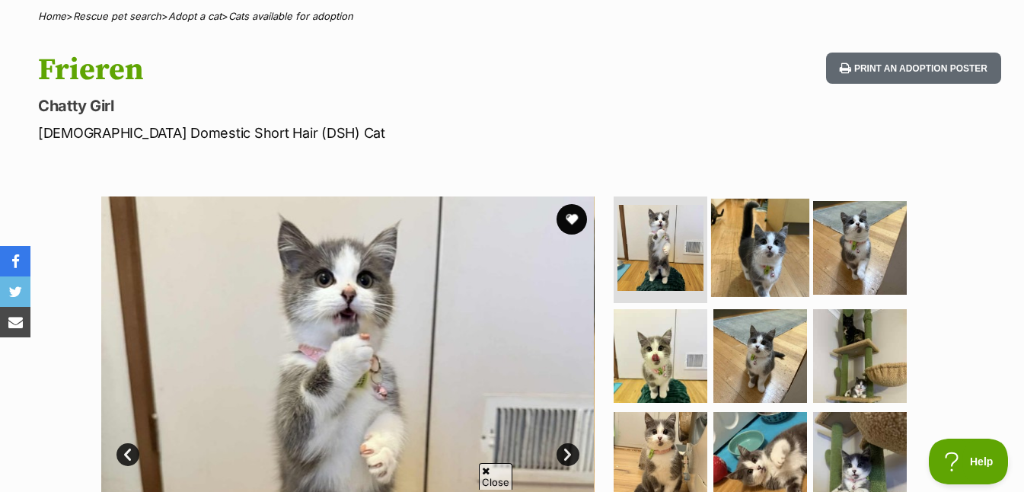
click at [772, 259] on img at bounding box center [760, 248] width 98 height 98
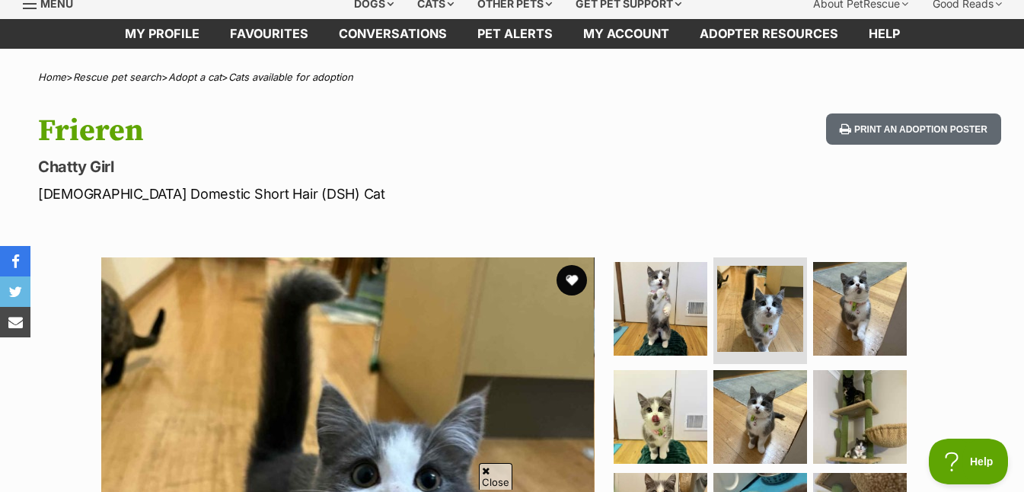
scroll to position [0, 0]
